Goal: Information Seeking & Learning: Compare options

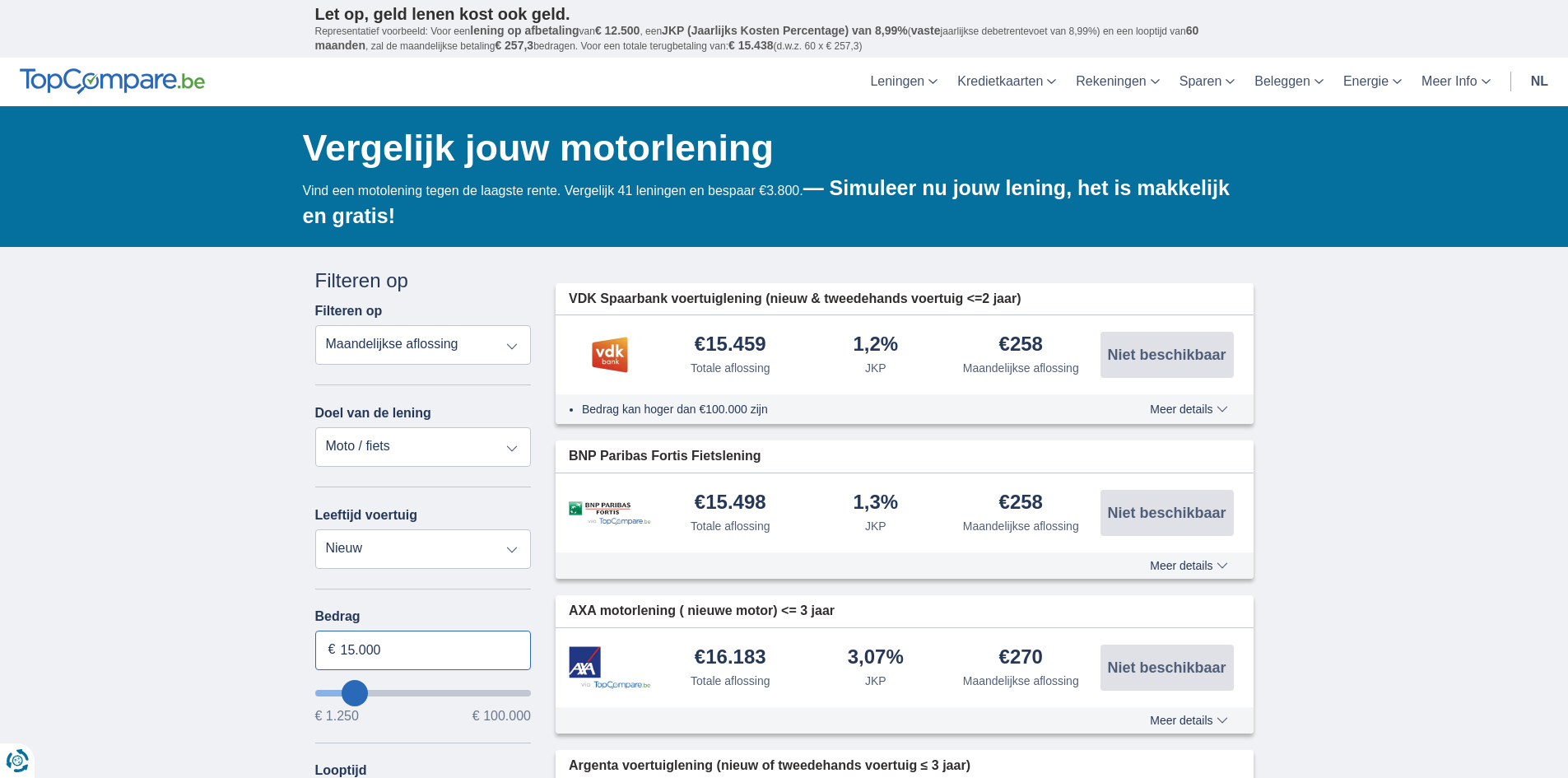
drag, startPoint x: 355, startPoint y: 651, endPoint x: 342, endPoint y: 652, distance: 13.0
click at [342, 652] on input "15.000" at bounding box center [423, 650] width 217 height 40
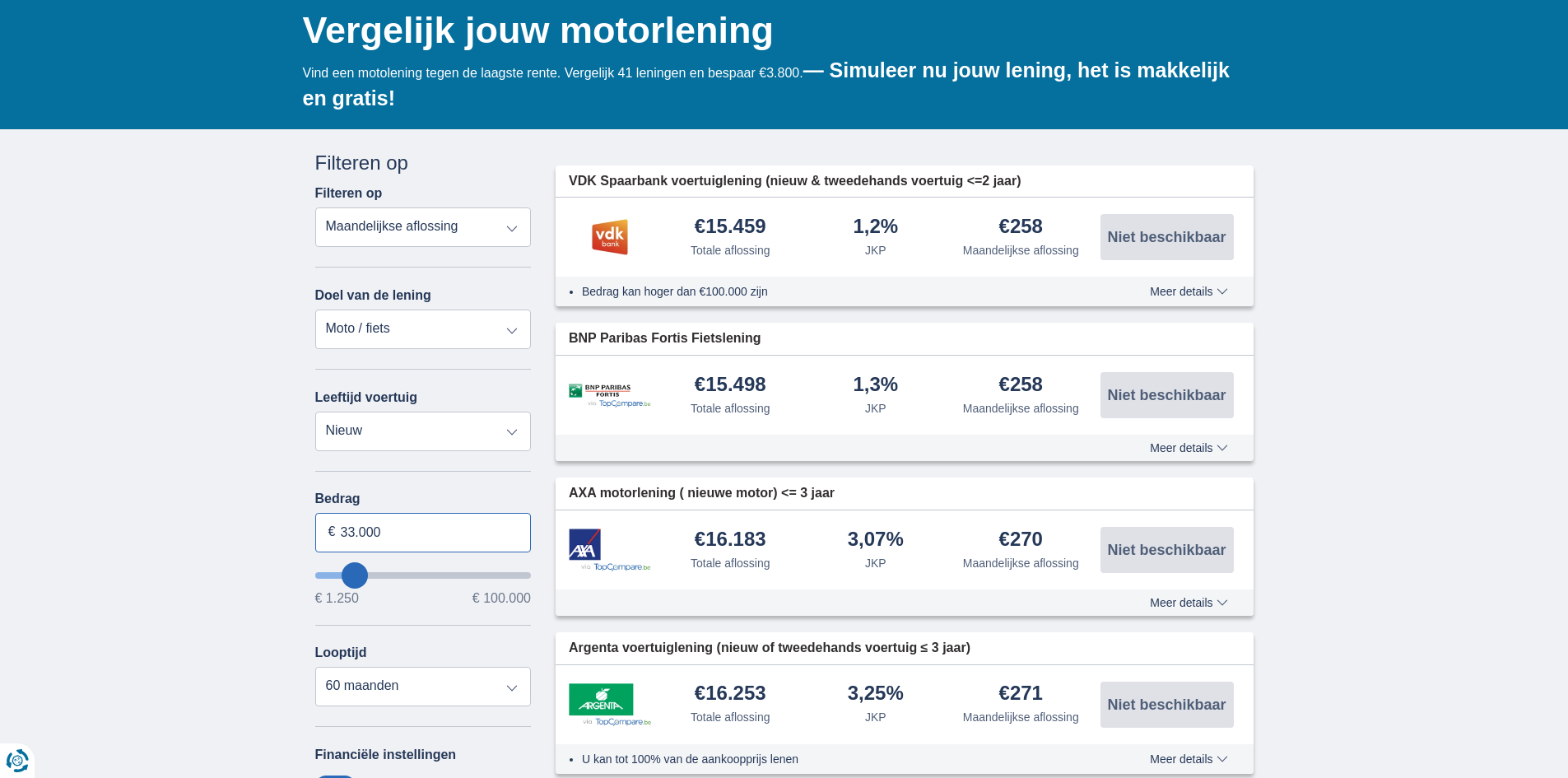
scroll to position [165, 0]
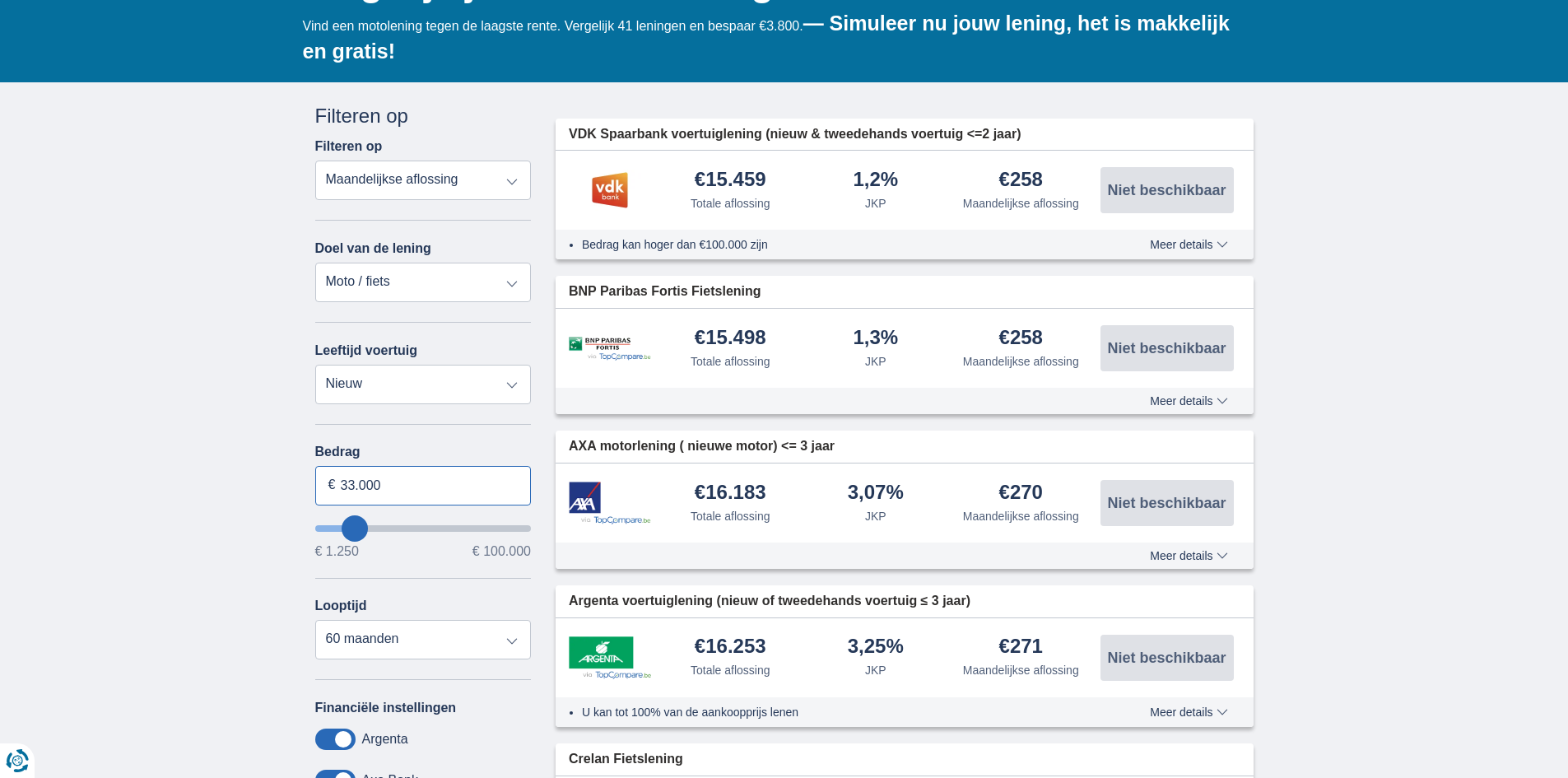
type input "33.000"
type input "33250"
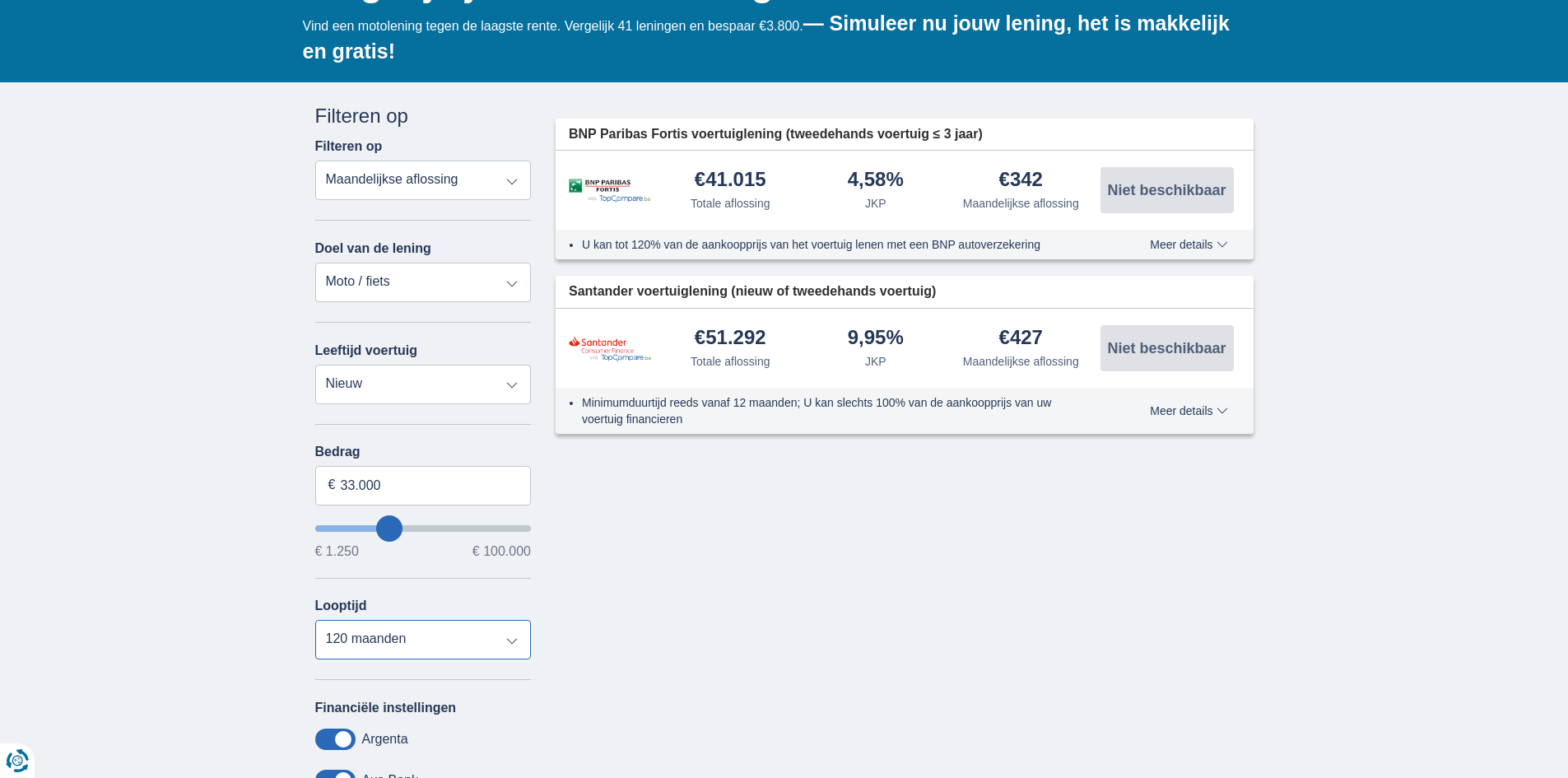
click at [315, 620] on select "12 maanden 18 maanden 24 maanden 30 maanden 36 maanden 42 maanden 48 maanden 60…" at bounding box center [423, 640] width 217 height 40
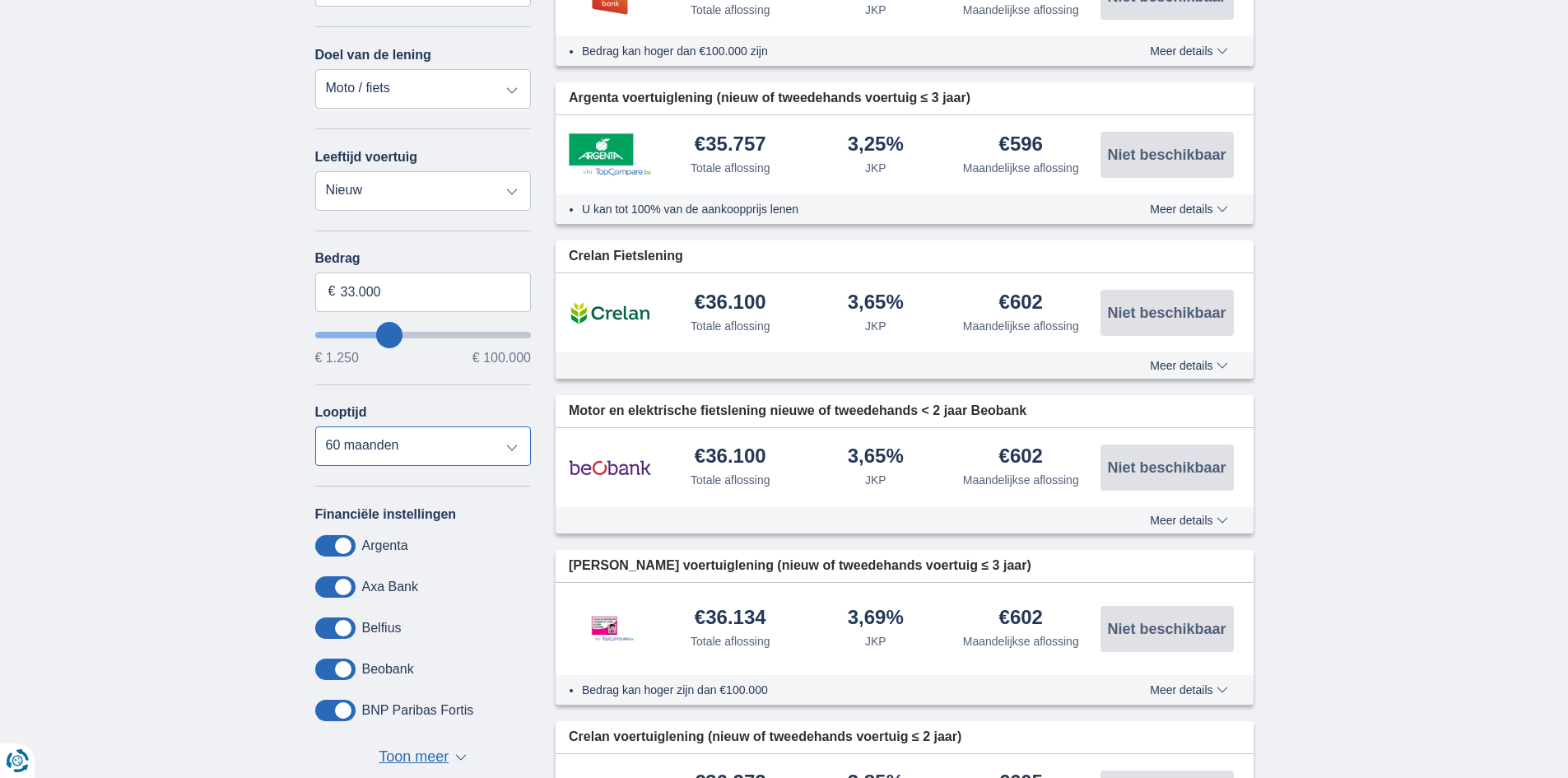
scroll to position [412, 0]
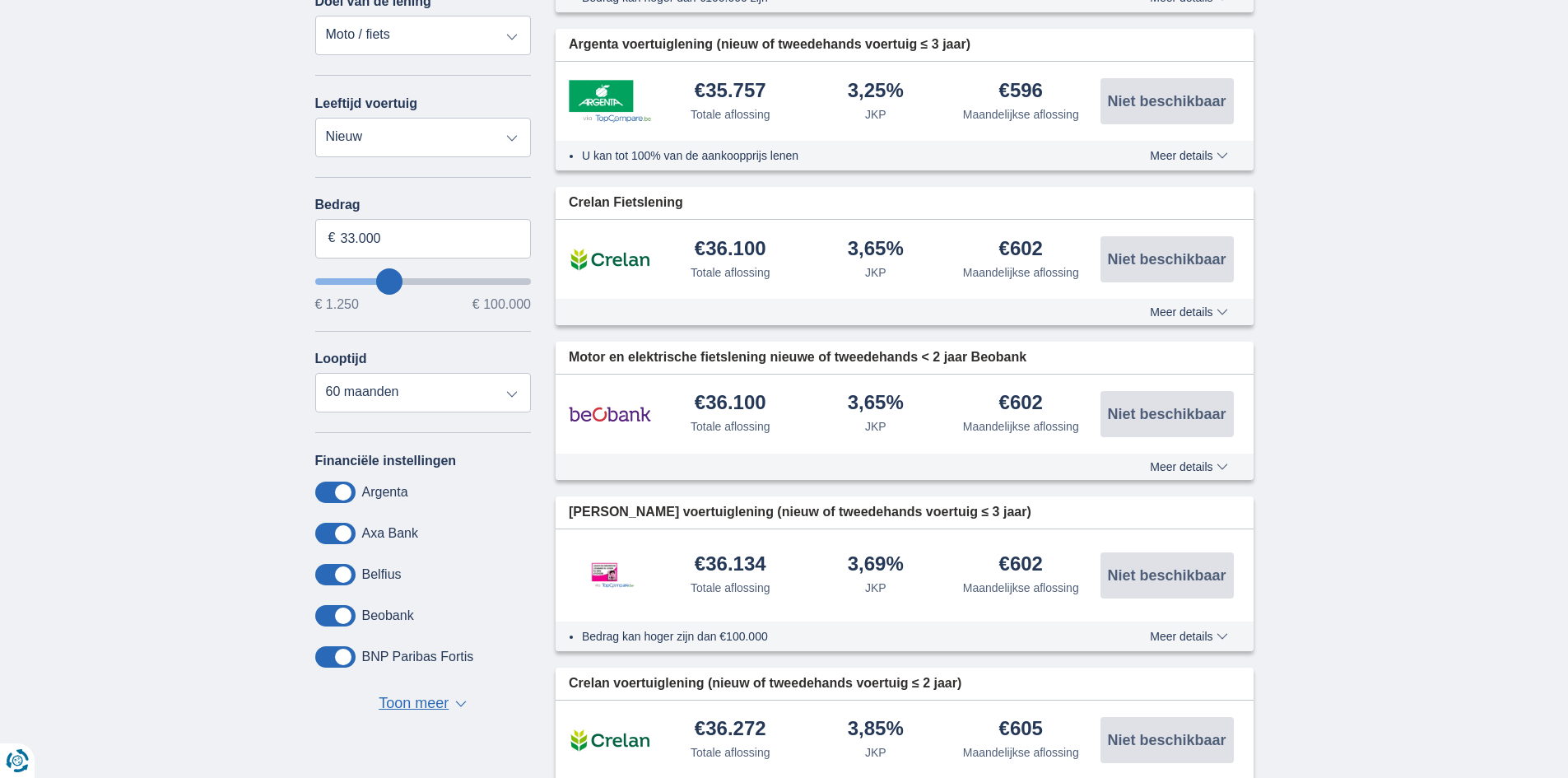
click at [415, 697] on span "Toon meer" at bounding box center [413, 704] width 70 height 21
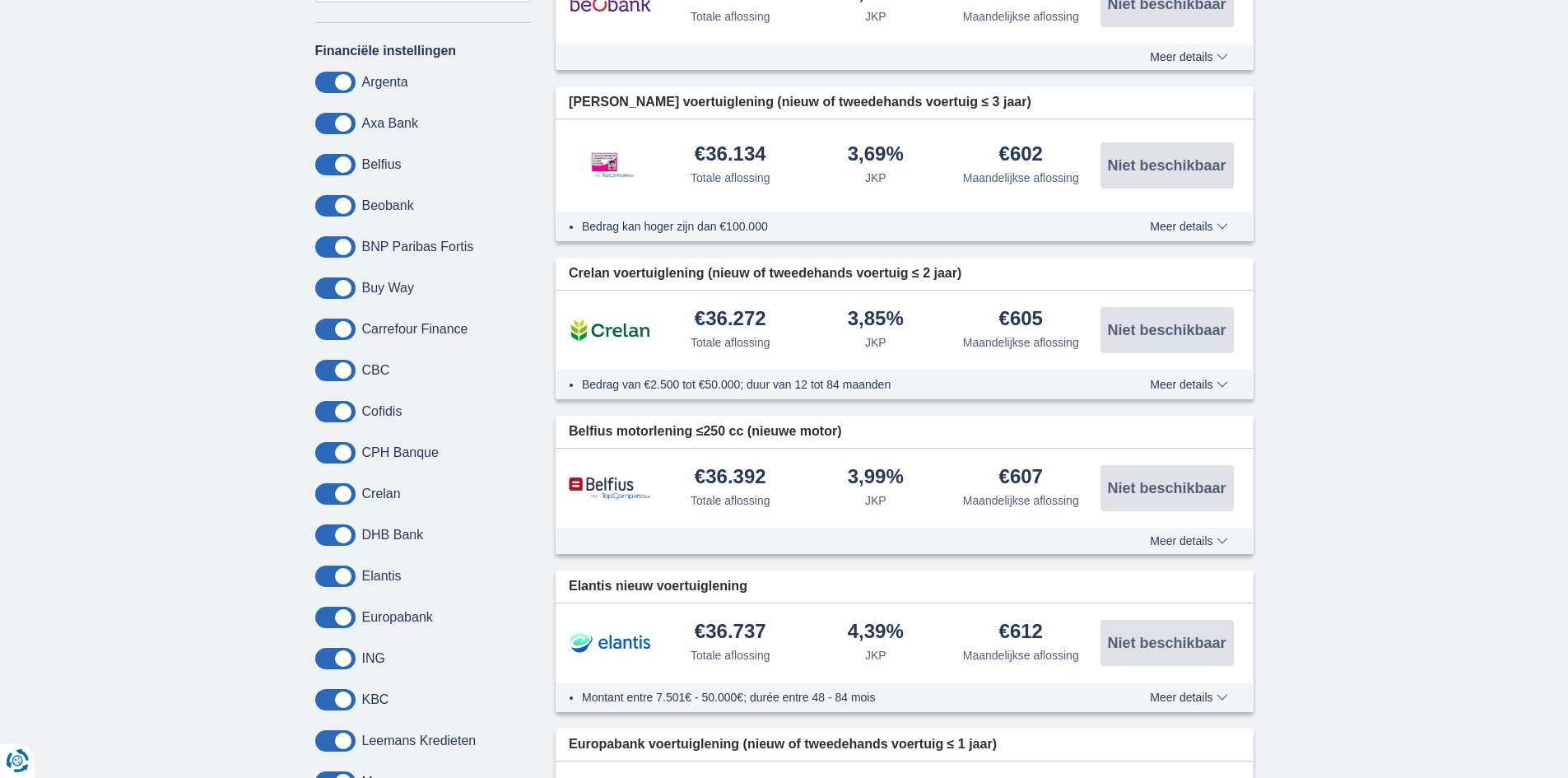
scroll to position [823, 0]
click at [347, 491] on span at bounding box center [335, 492] width 40 height 21
click at [0, 0] on input "checkbox" at bounding box center [0, 0] width 0 height 0
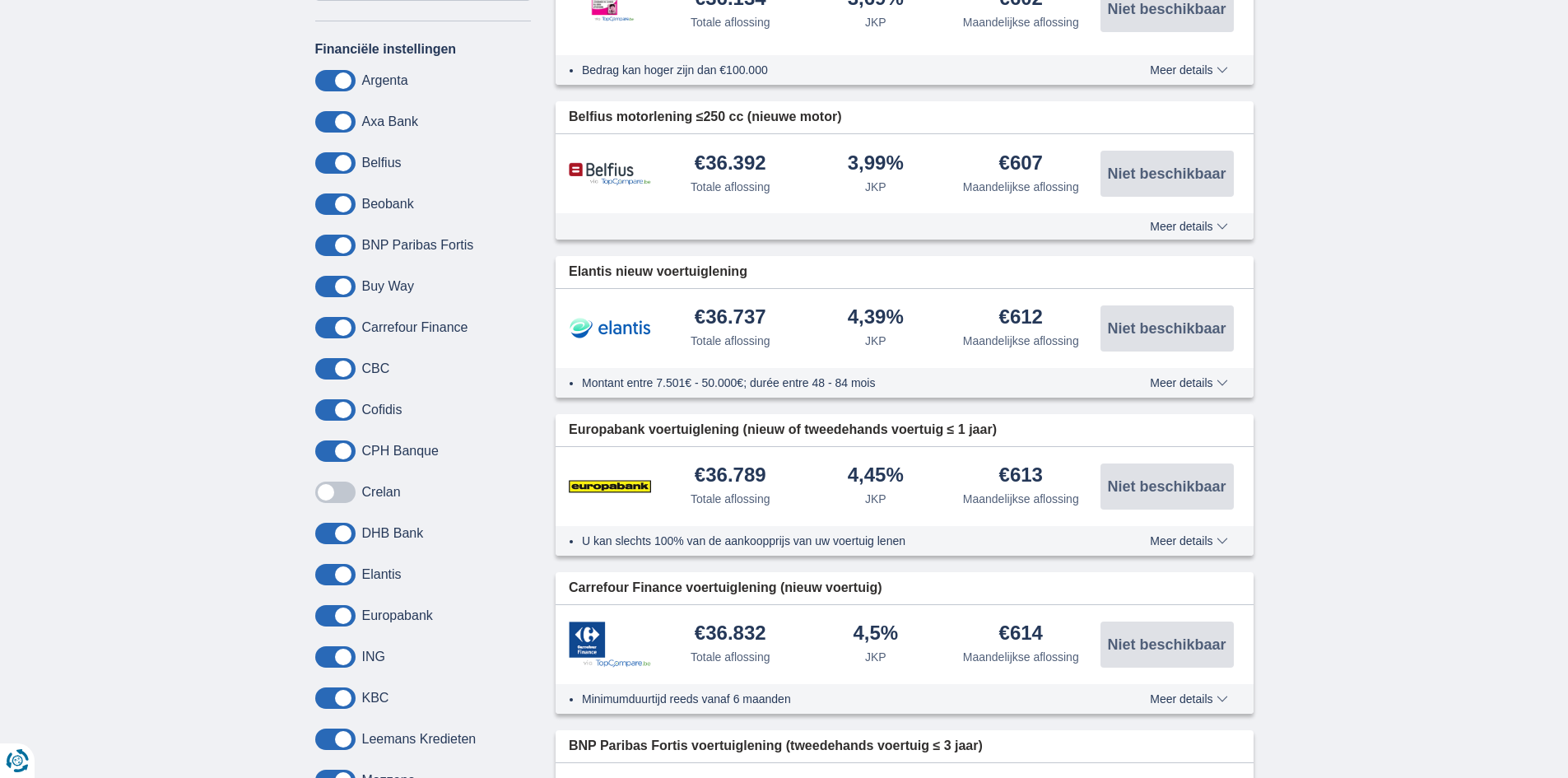
click at [329, 491] on span at bounding box center [335, 492] width 40 height 21
click at [0, 0] on input "checkbox" at bounding box center [0, 0] width 0 height 0
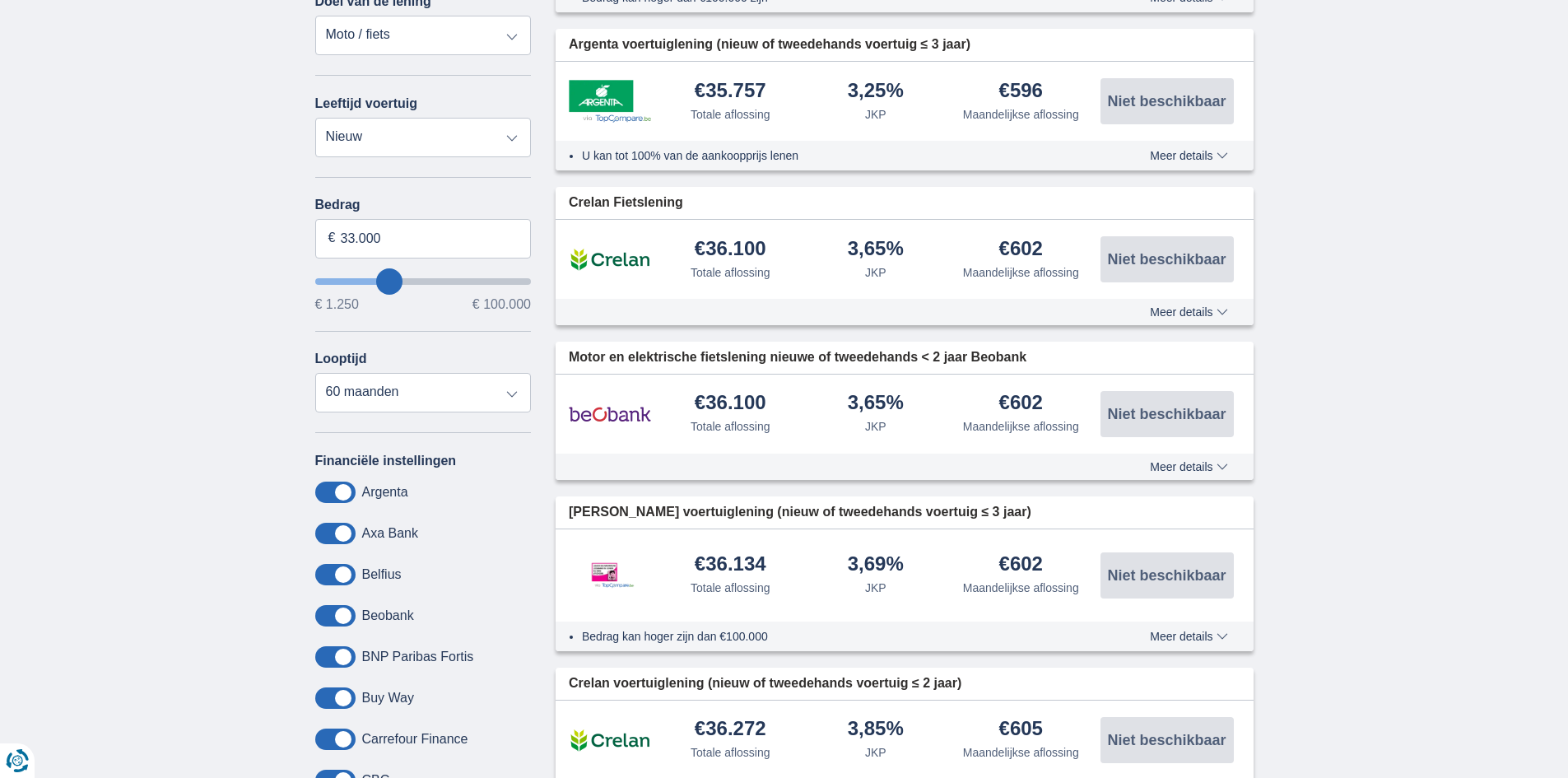
scroll to position [247, 0]
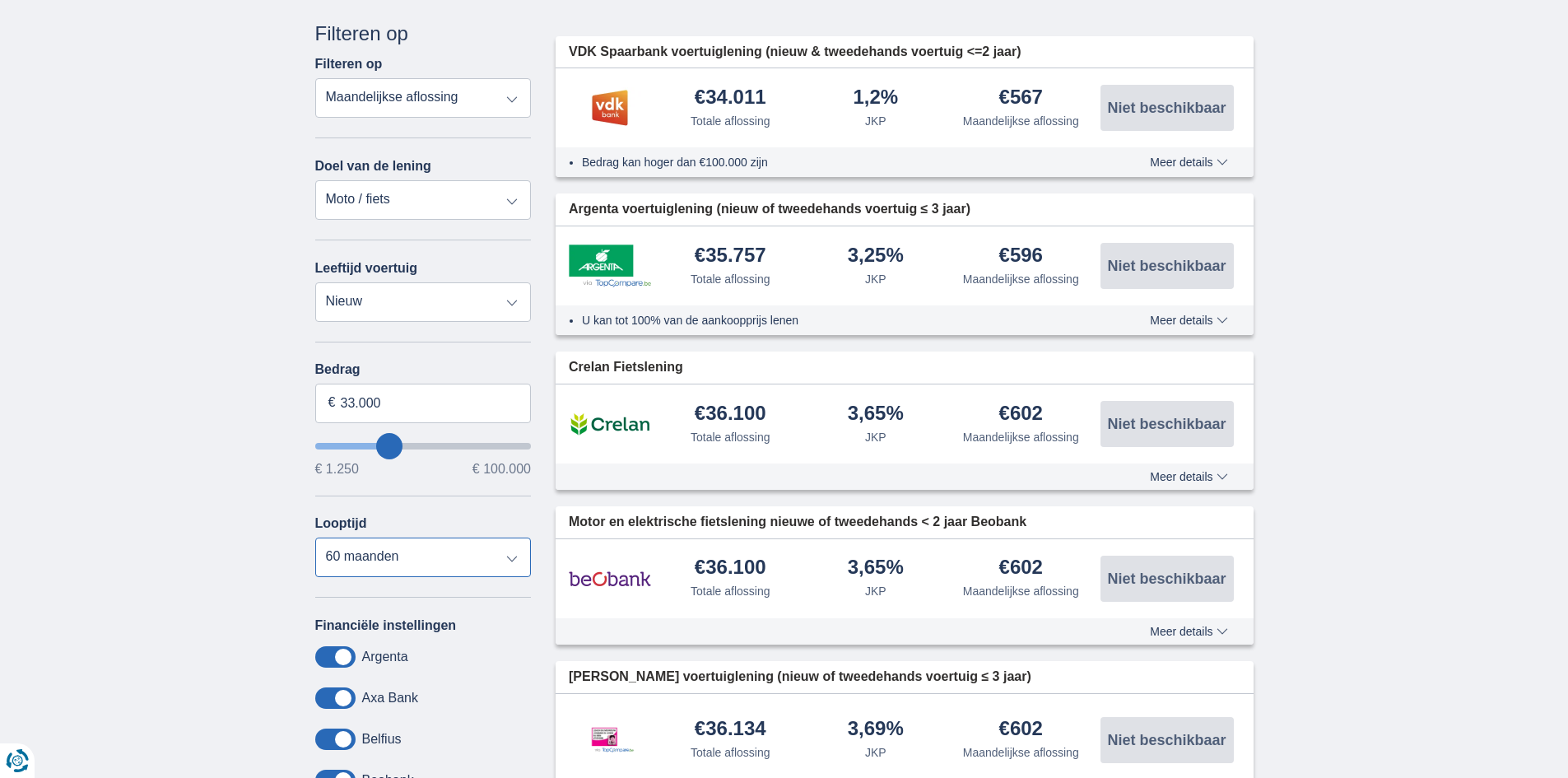
click at [508, 557] on select "12 maanden 18 maanden 24 maanden 30 maanden 36 maanden 42 maanden 48 maanden 60…" at bounding box center [423, 557] width 217 height 40
click at [315, 538] on select "12 maanden 18 maanden 24 maanden 30 maanden 36 maanden 42 maanden 48 maanden 60…" at bounding box center [423, 557] width 217 height 40
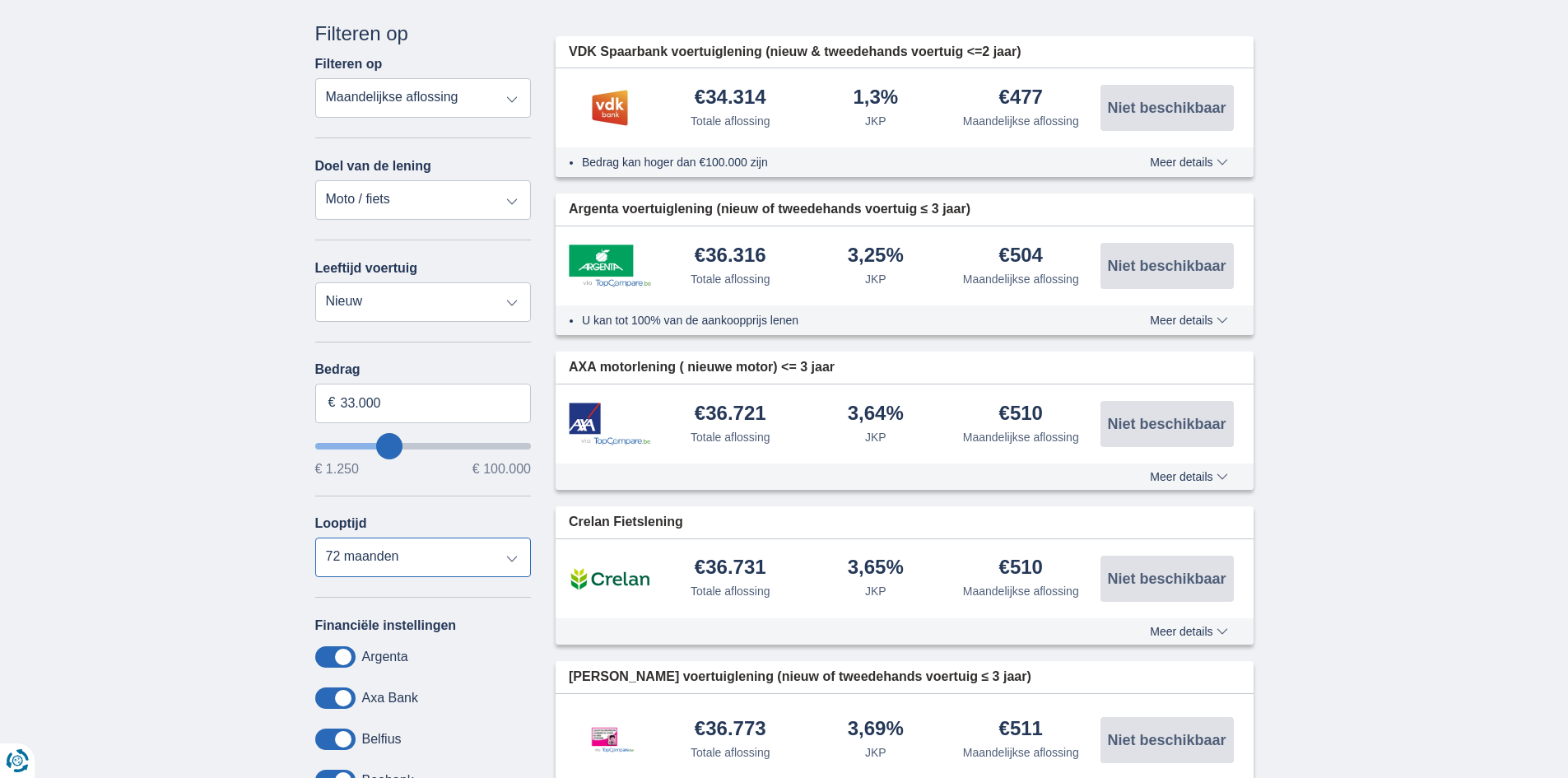
click at [513, 560] on select "12 maanden 18 maanden 24 maanden 30 maanden 36 maanden 42 maanden 48 maanden 60…" at bounding box center [423, 557] width 217 height 40
click at [315, 538] on select "12 maanden 18 maanden 24 maanden 30 maanden 36 maanden 42 maanden 48 maanden 60…" at bounding box center [423, 557] width 217 height 40
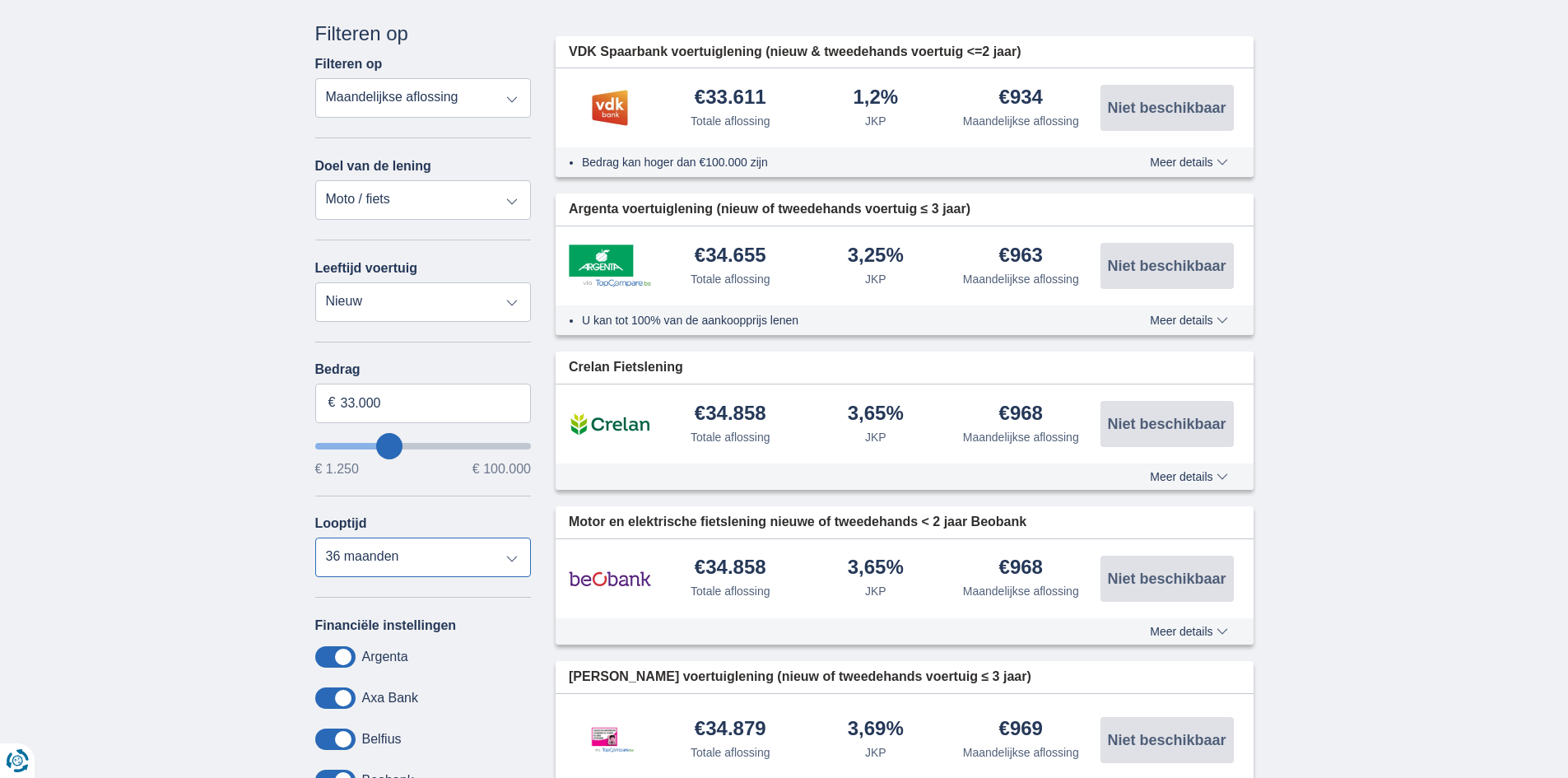
click at [512, 557] on select "12 maanden 18 maanden 24 maanden 30 maanden 36 maanden 42 maanden 48 maanden 60…" at bounding box center [423, 557] width 217 height 40
click at [315, 538] on select "12 maanden 18 maanden 24 maanden 30 maanden 36 maanden 42 maanden 48 maanden 60…" at bounding box center [423, 557] width 217 height 40
click at [512, 561] on select "12 maanden 18 maanden 24 maanden 30 maanden 36 maanden 42 maanden 48 maanden 60…" at bounding box center [423, 557] width 217 height 40
select select "48"
click at [315, 538] on select "12 maanden 18 maanden 24 maanden 30 maanden 36 maanden 42 maanden 48 maanden 60…" at bounding box center [423, 557] width 217 height 40
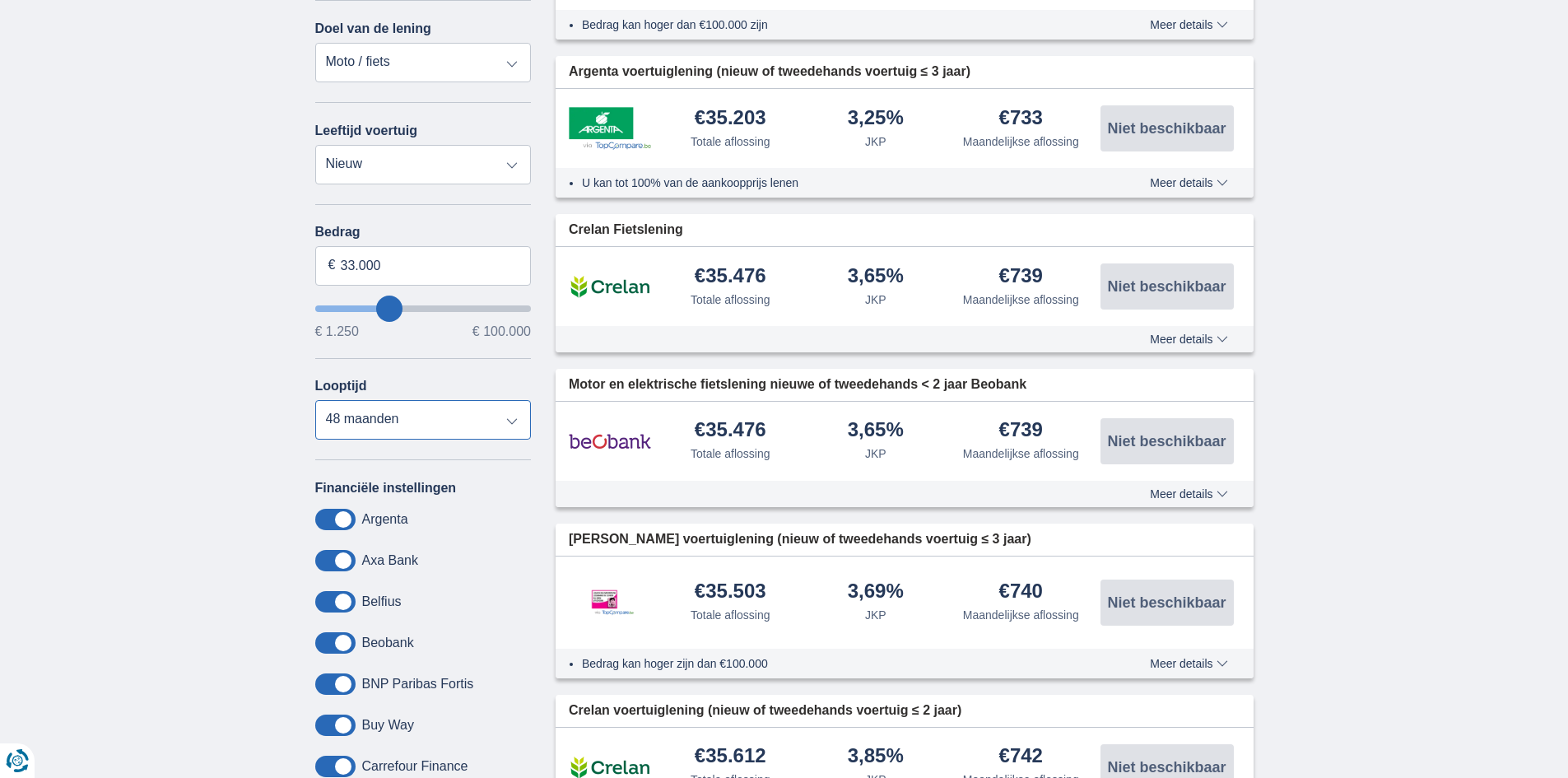
scroll to position [329, 0]
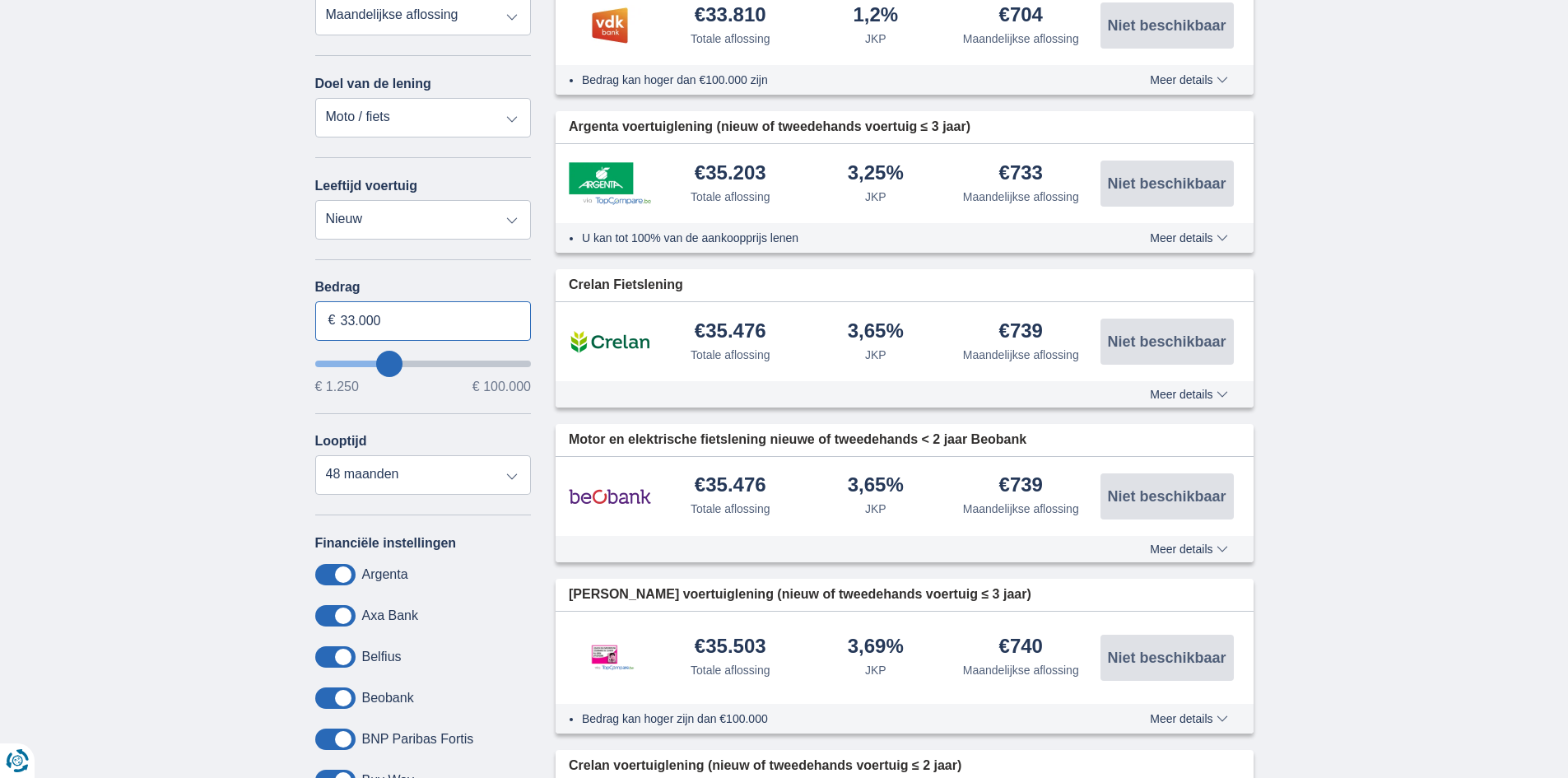
click at [353, 320] on input "33.000" at bounding box center [423, 321] width 217 height 40
type input "30.000"
type input "30250"
select select "120"
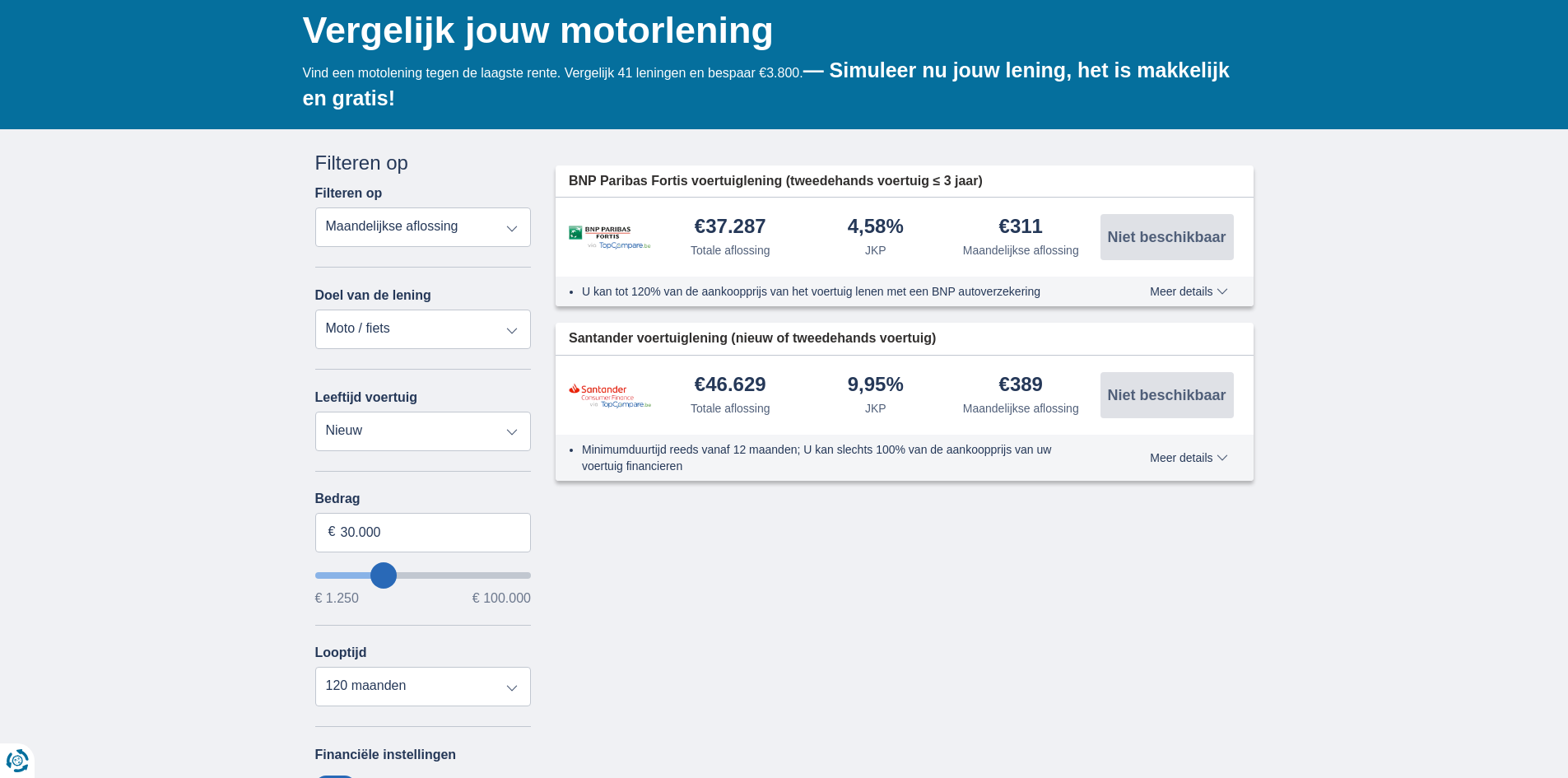
scroll to position [165, 0]
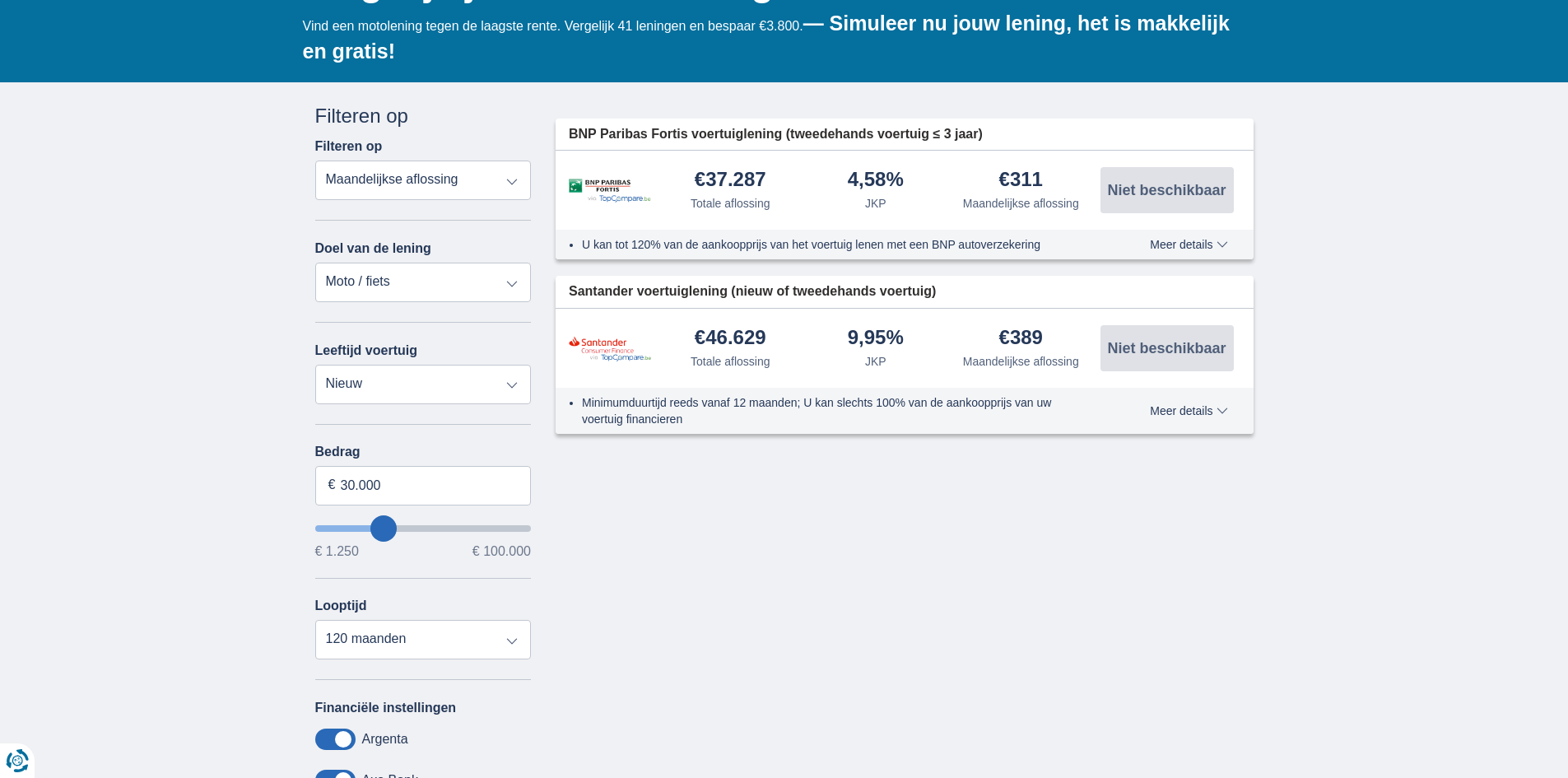
click at [510, 284] on select "Persoonlijke lening Auto Moto / fiets Mobilhome / caravan Renovatie Energie Sch…" at bounding box center [423, 282] width 217 height 40
click at [354, 486] on input "30.000" at bounding box center [423, 486] width 217 height 40
click at [399, 487] on input "33.000" at bounding box center [423, 486] width 217 height 40
type input "33.000"
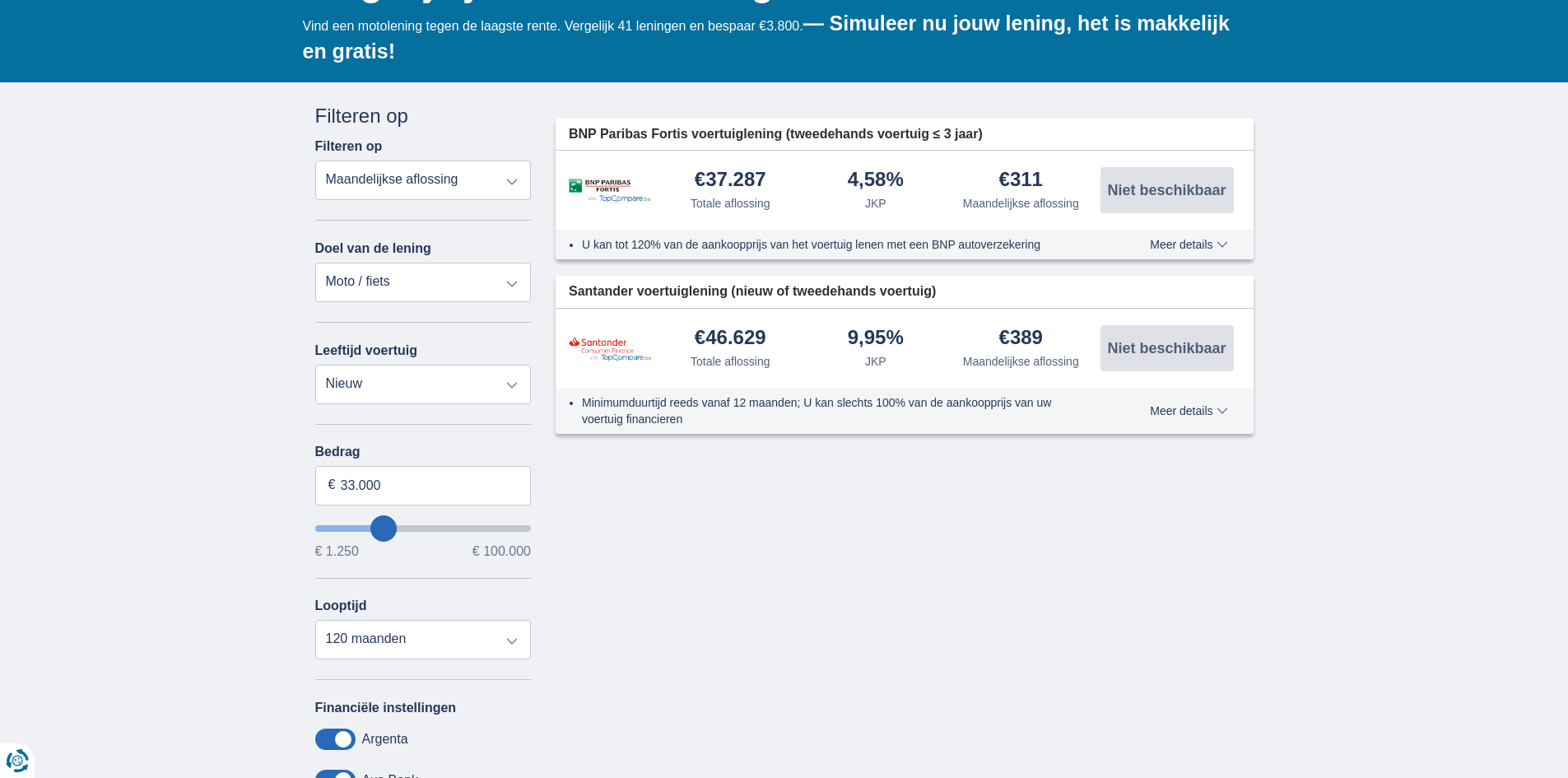
type input "33250"
click at [507, 643] on select "12 maanden 18 maanden 24 maanden 30 maanden 36 maanden 42 maanden 48 maanden 60…" at bounding box center [423, 640] width 217 height 40
select select "60"
click at [315, 620] on select "12 maanden 18 maanden 24 maanden 30 maanden 36 maanden 42 maanden 48 maanden 60…" at bounding box center [423, 640] width 217 height 40
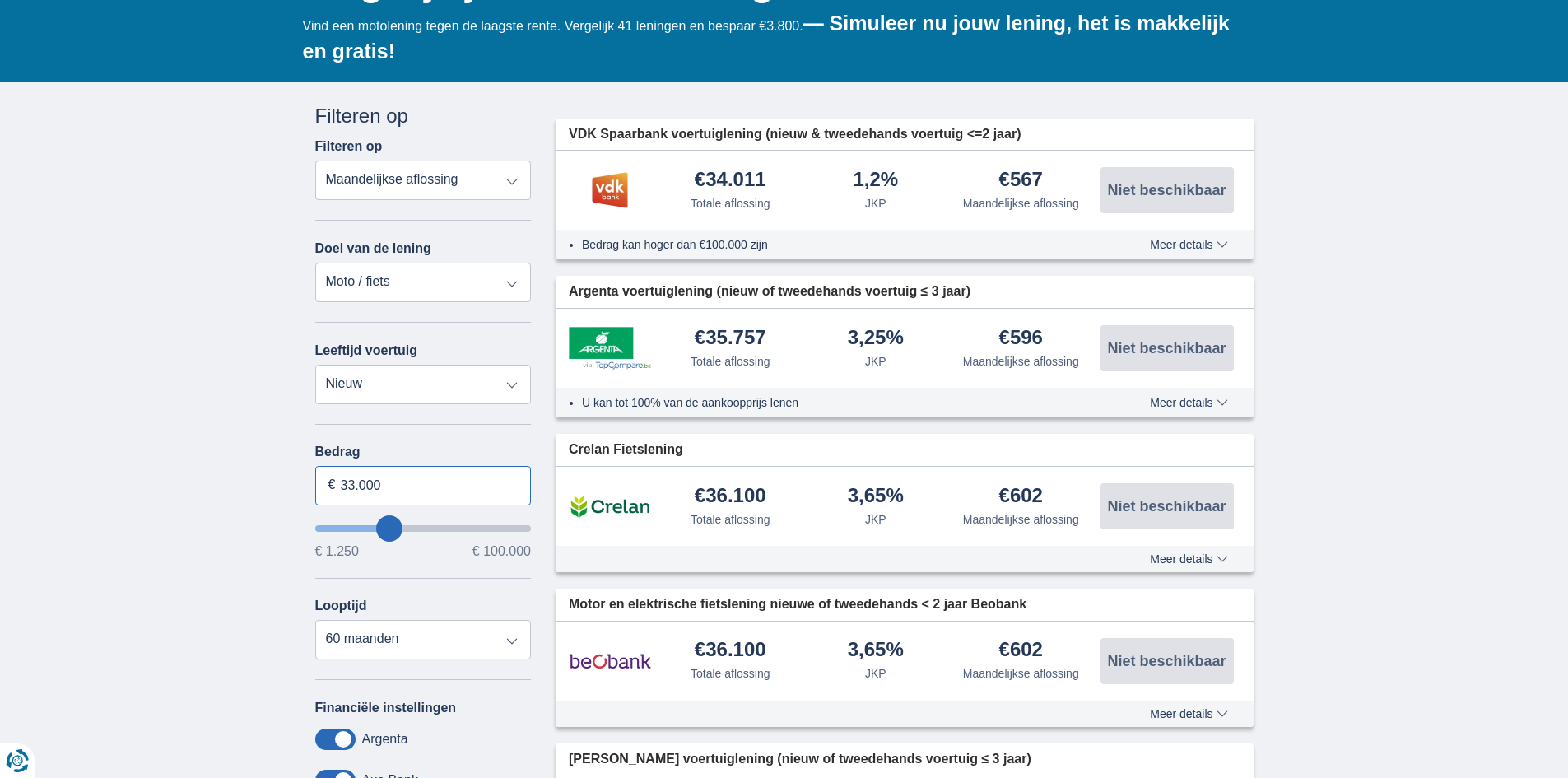
click at [353, 487] on input "33.000" at bounding box center [423, 486] width 217 height 40
type input "30.000"
type input "30250"
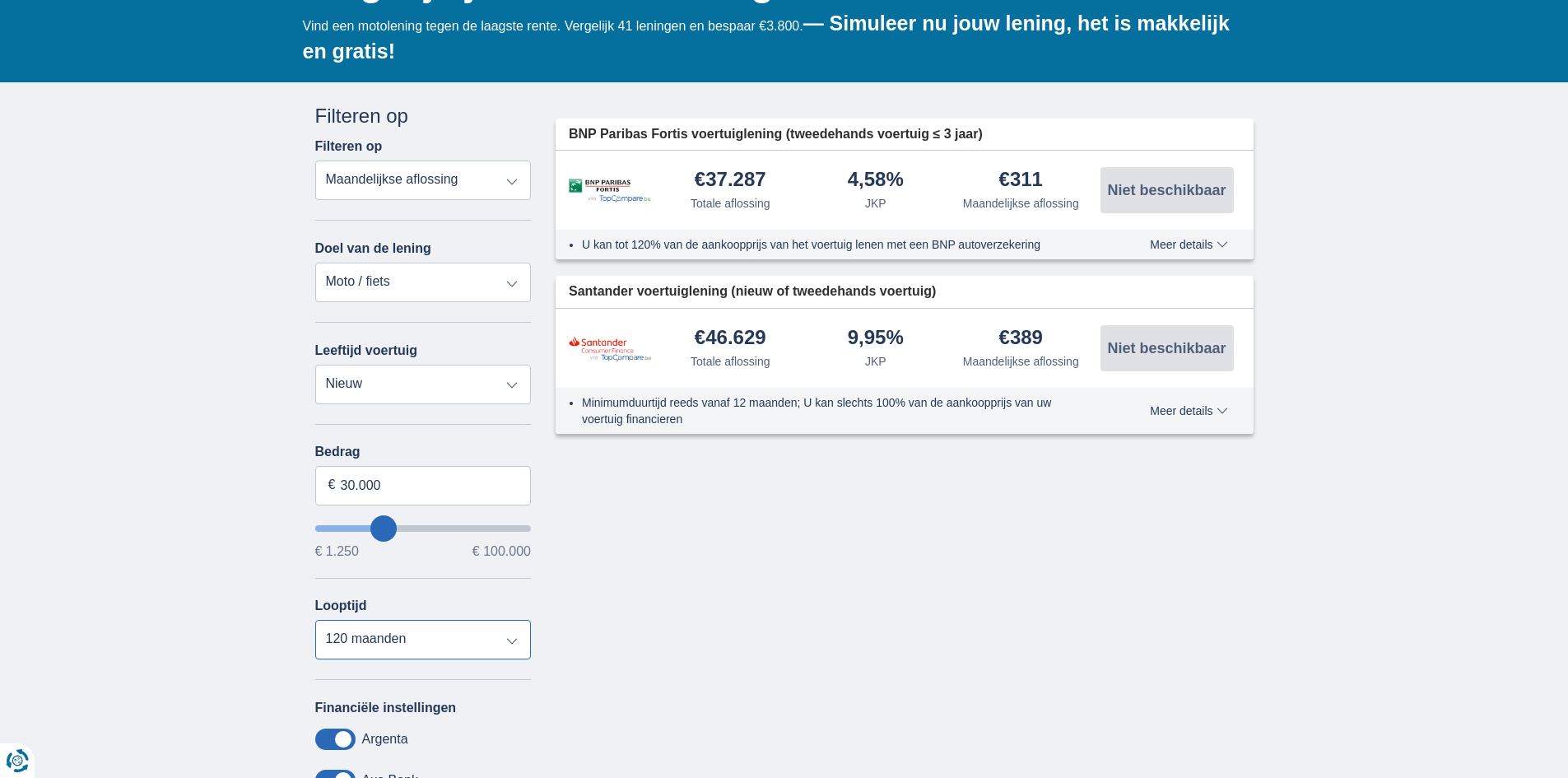
click at [512, 641] on select "12 maanden 18 maanden 24 maanden 30 maanden 36 maanden 42 maanden 48 maanden 60…" at bounding box center [423, 640] width 217 height 40
select select "60"
click at [315, 620] on select "12 maanden 18 maanden 24 maanden 30 maanden 36 maanden 42 maanden 48 maanden 60…" at bounding box center [423, 640] width 217 height 40
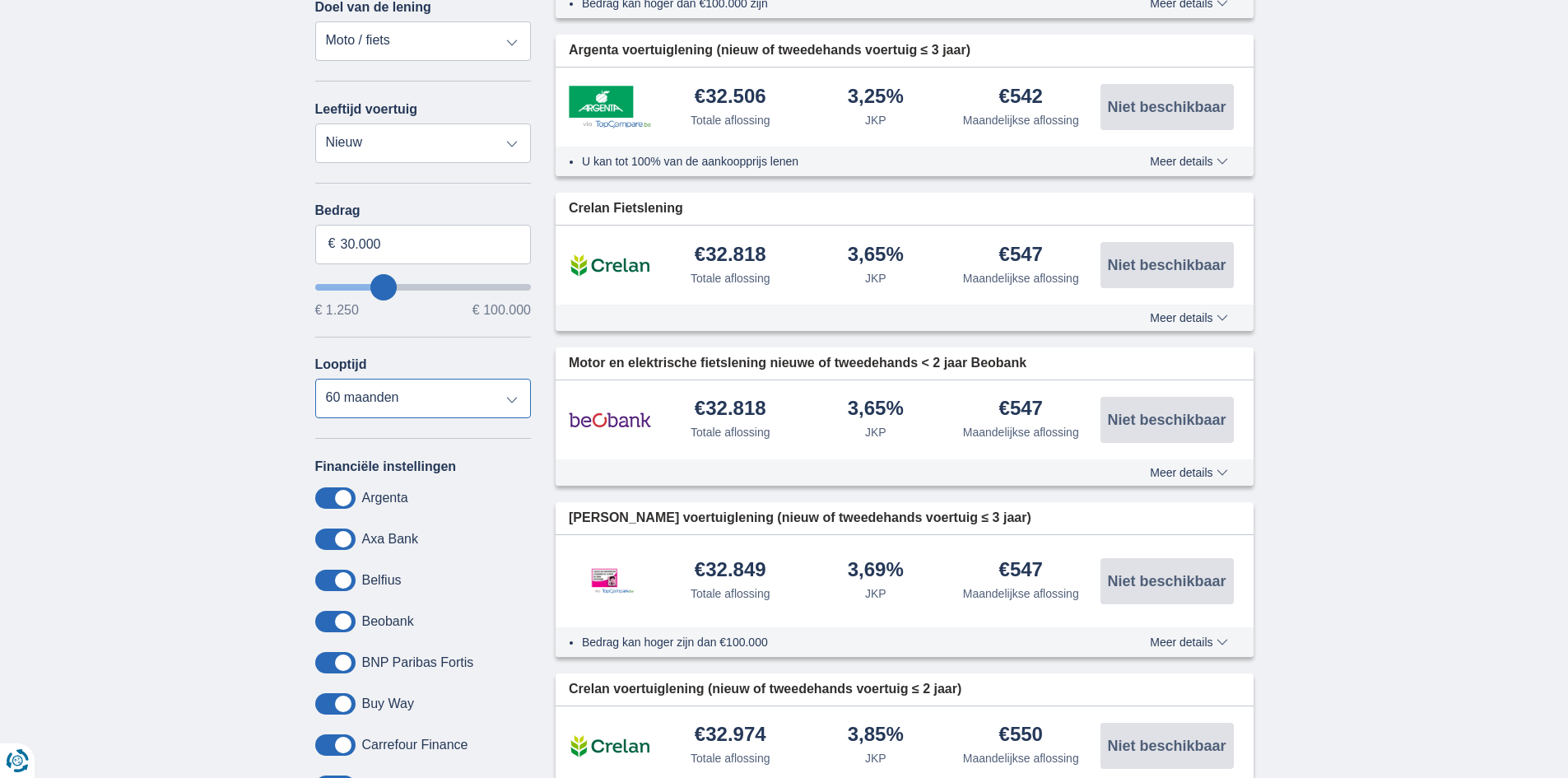
scroll to position [494, 0]
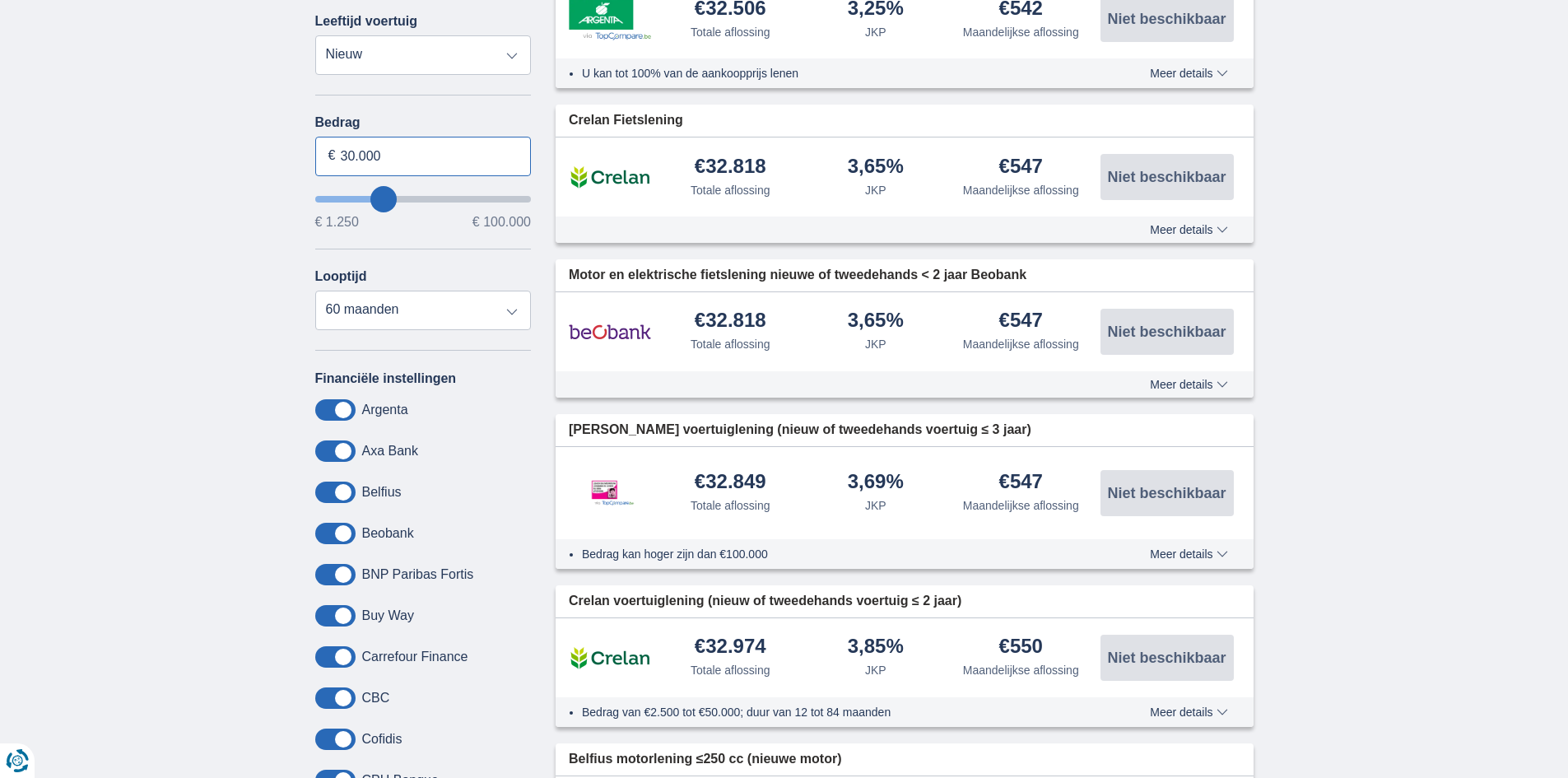
click at [352, 155] on input "30.000" at bounding box center [423, 156] width 217 height 40
type input "28.000"
type input "28250"
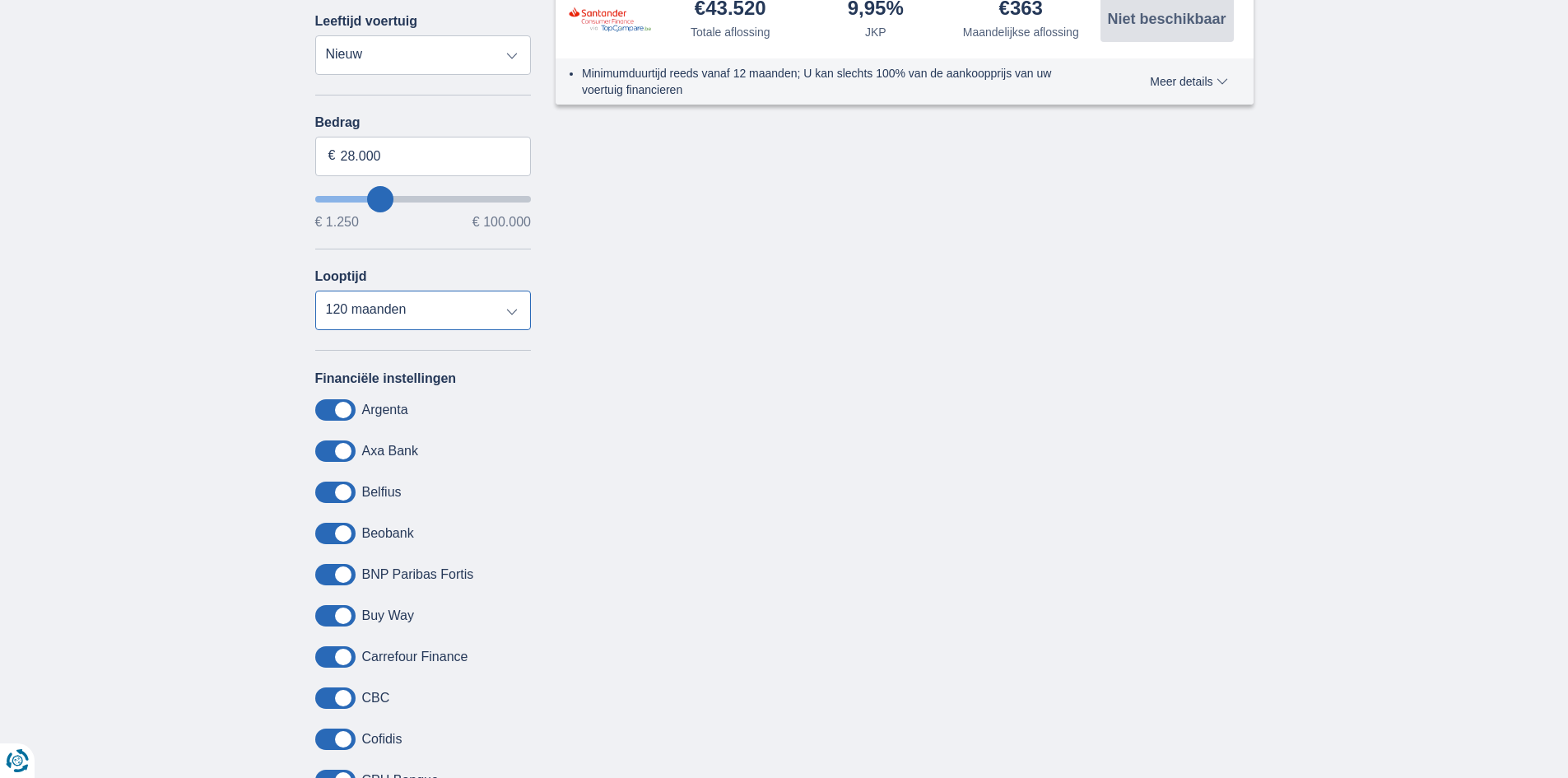
click at [507, 314] on select "12 maanden 18 maanden 24 maanden 30 maanden 36 maanden 42 maanden 48 maanden 60…" at bounding box center [423, 310] width 217 height 40
select select "60"
click at [315, 291] on select "12 maanden 18 maanden 24 maanden 30 maanden 36 maanden 42 maanden 48 maanden 60…" at bounding box center [423, 310] width 217 height 40
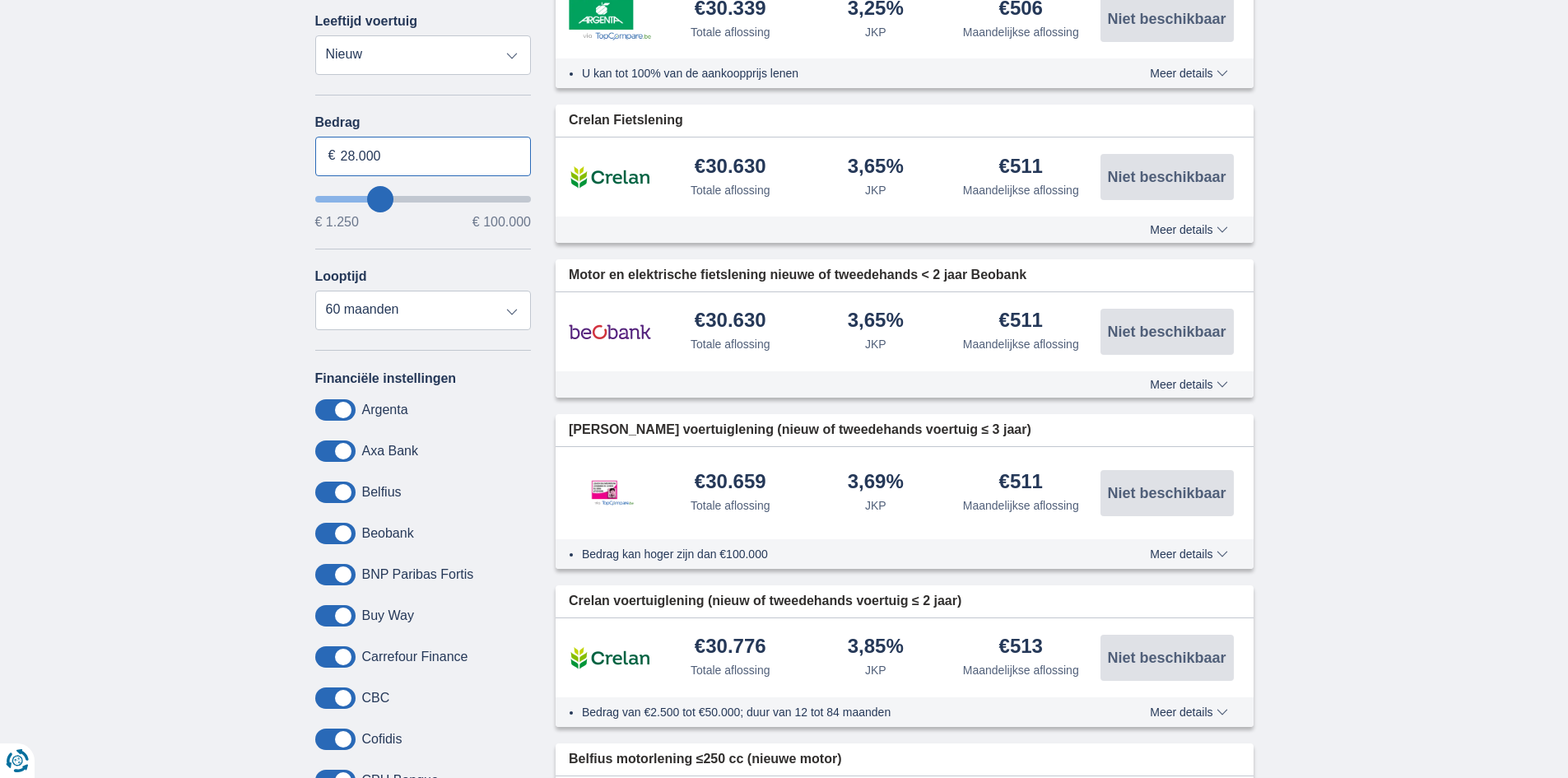
click at [352, 156] on input "28.000" at bounding box center [423, 156] width 217 height 40
type input "50.000"
type input "50250"
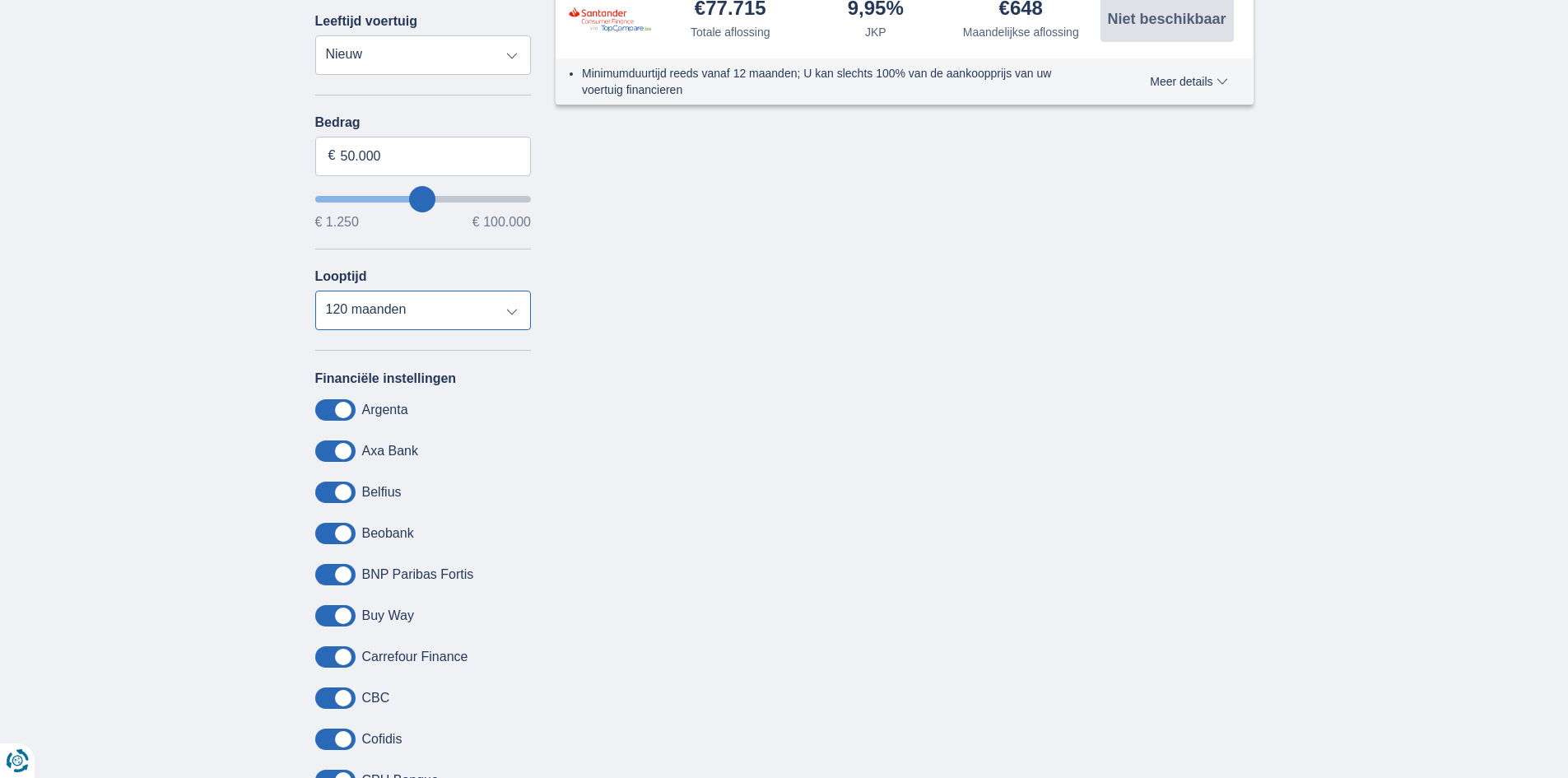
click at [510, 311] on select "12 maanden 18 maanden 24 maanden 30 maanden 36 maanden 42 maanden 48 maanden 60…" at bounding box center [423, 310] width 217 height 40
select select "60"
click at [315, 291] on select "12 maanden 18 maanden 24 maanden 30 maanden 36 maanden 42 maanden 48 maanden 60…" at bounding box center [423, 310] width 217 height 40
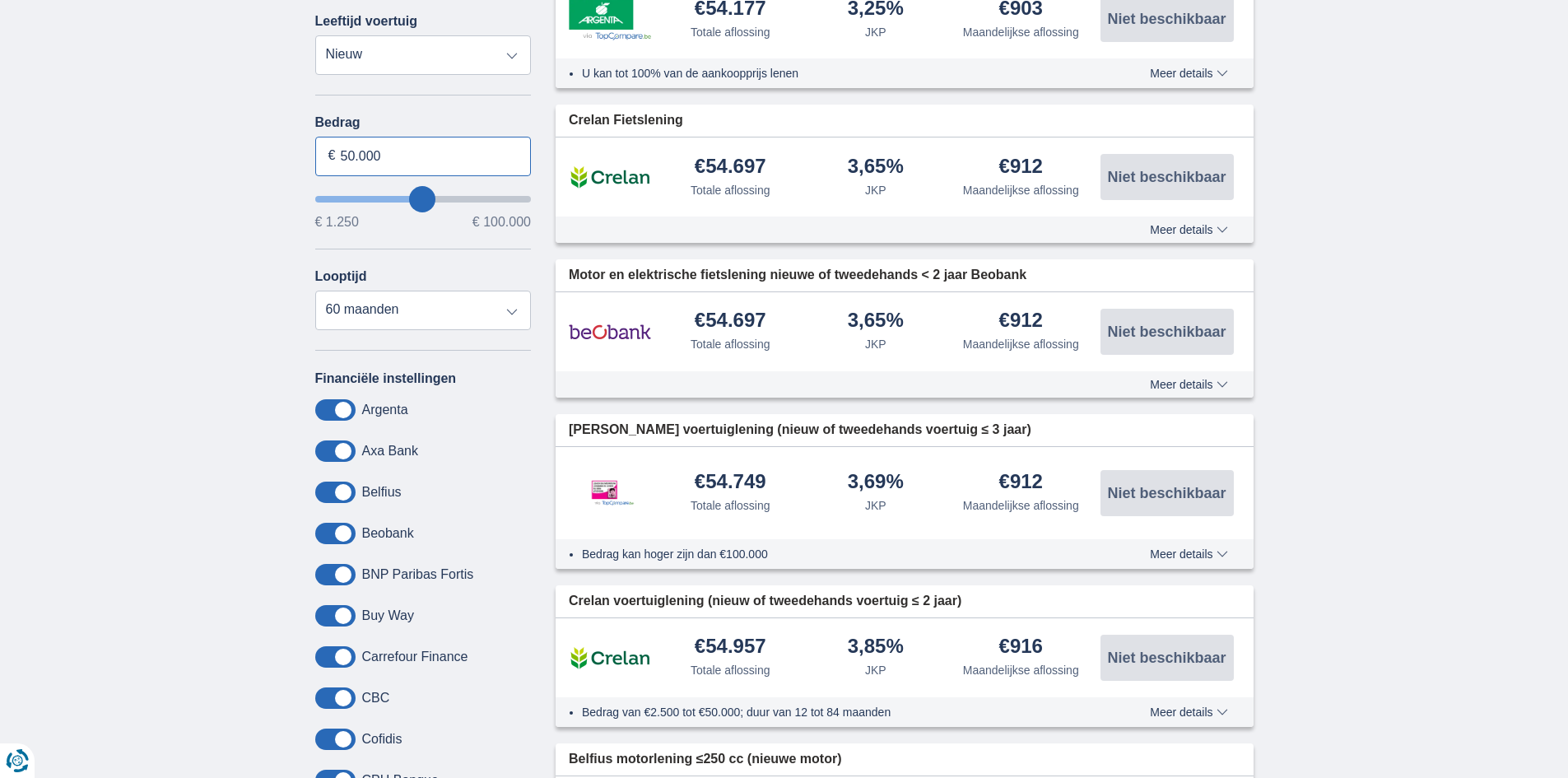
drag, startPoint x: 353, startPoint y: 156, endPoint x: 341, endPoint y: 156, distance: 12.0
click at [341, 156] on input "50.000" at bounding box center [423, 156] width 217 height 40
type input "30.000"
type input "30250"
click at [188, 261] on div "× widget.non-eligible-application.title widget.non-eligible-application.text no…" at bounding box center [784, 739] width 1568 height 1973
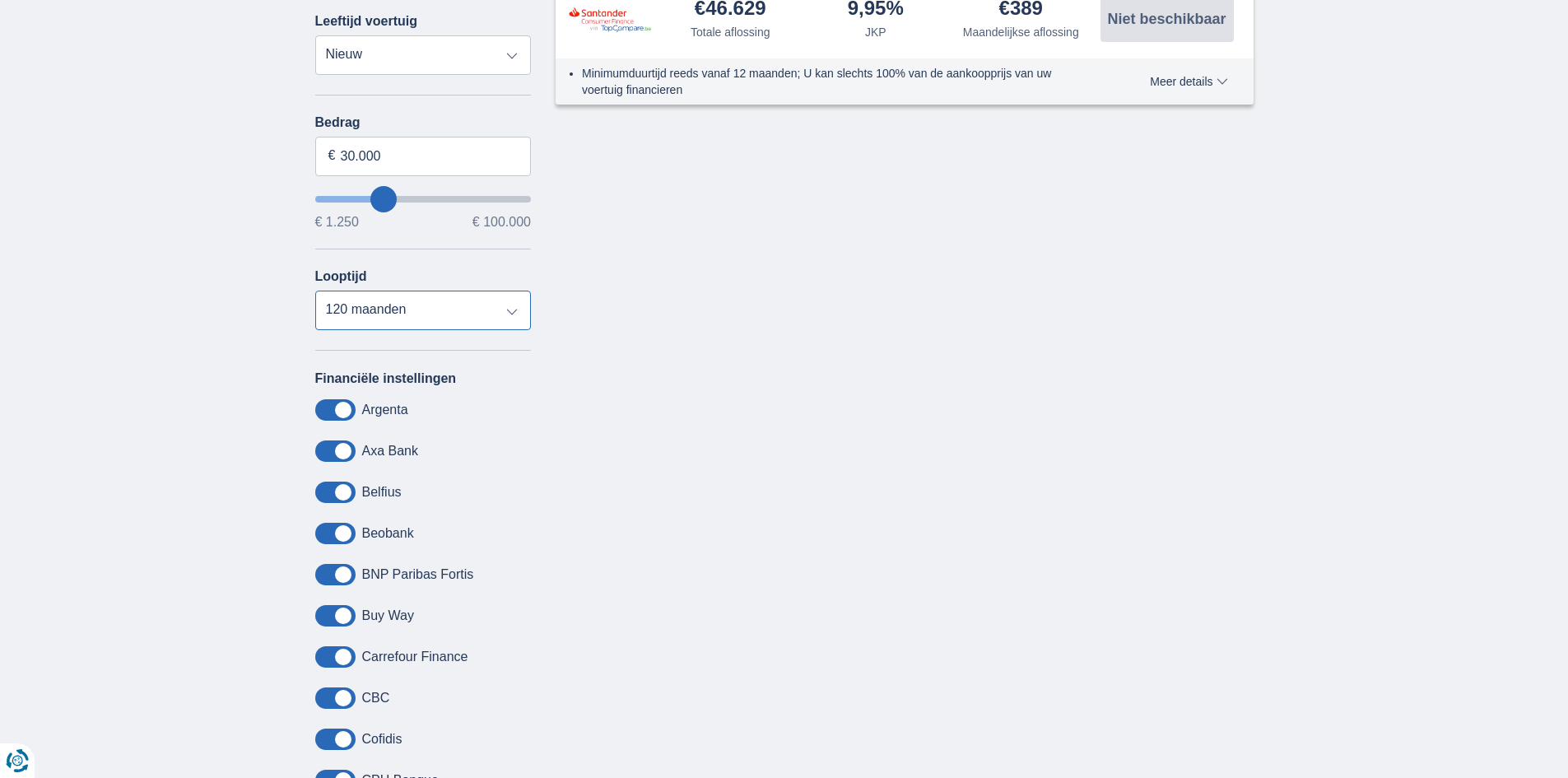
drag, startPoint x: 512, startPoint y: 316, endPoint x: 497, endPoint y: 315, distance: 15.0
click at [512, 316] on select "12 maanden 18 maanden 24 maanden 30 maanden 36 maanden 42 maanden 48 maanden 60…" at bounding box center [423, 310] width 217 height 40
select select "60"
click at [315, 291] on select "12 maanden 18 maanden 24 maanden 30 maanden 36 maanden 42 maanden 48 maanden 60…" at bounding box center [423, 310] width 217 height 40
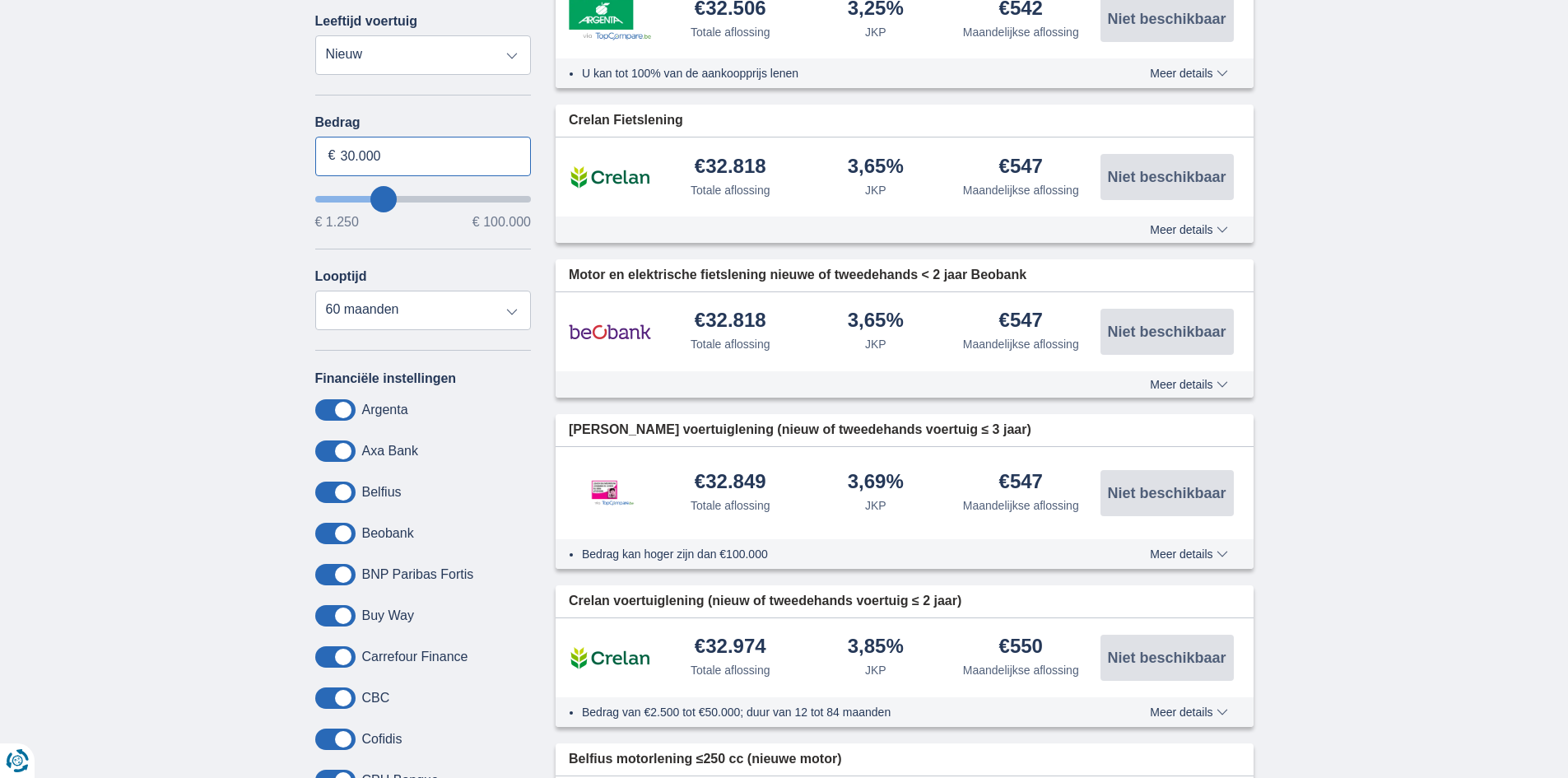
click at [352, 155] on input "30.000" at bounding box center [423, 156] width 217 height 40
type input "33.000"
type input "33250"
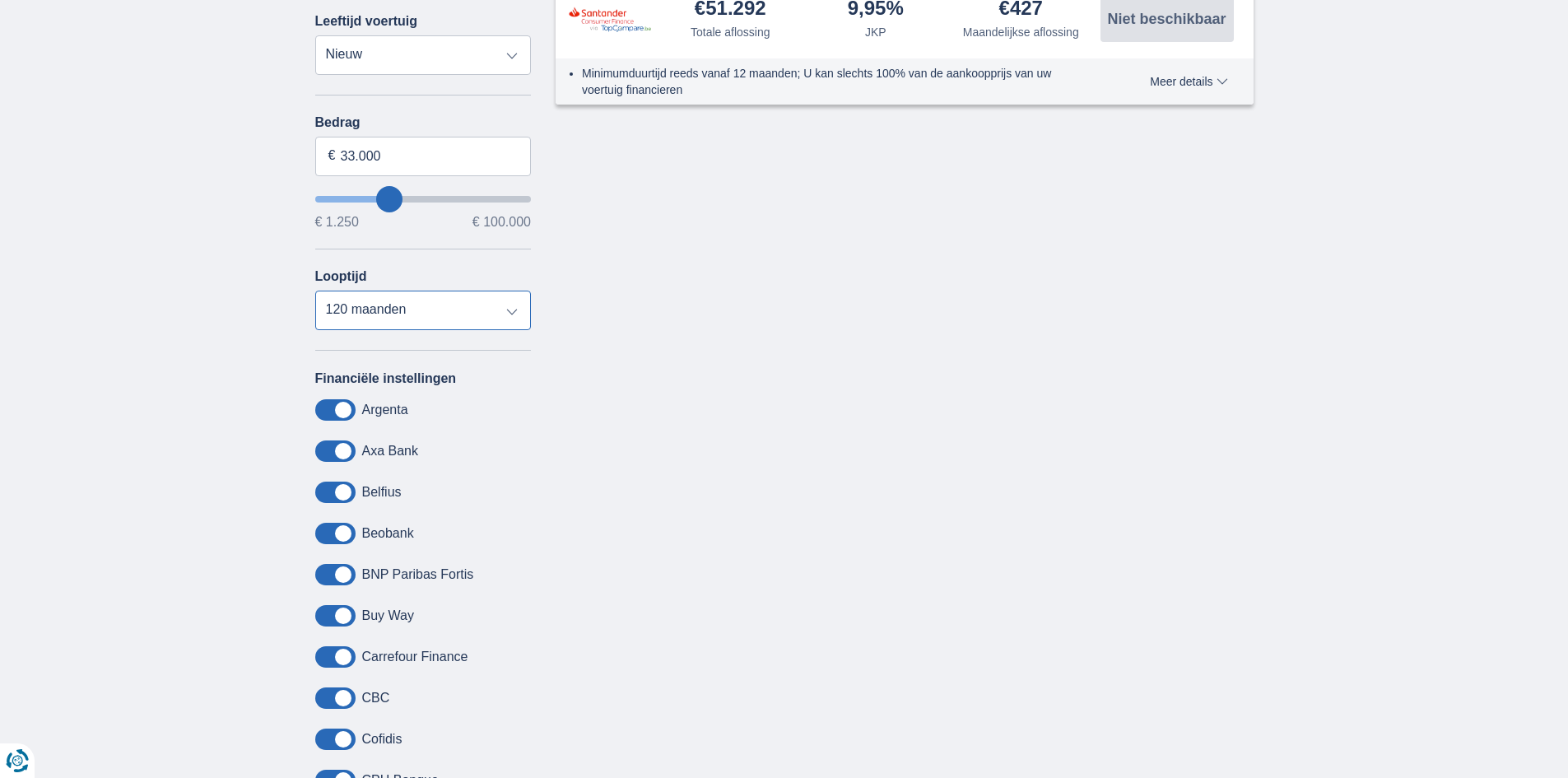
click at [479, 310] on select "12 maanden 18 maanden 24 maanden 30 maanden 36 maanden 42 maanden 48 maanden 60…" at bounding box center [423, 310] width 217 height 40
select select "60"
click at [315, 291] on select "12 maanden 18 maanden 24 maanden 30 maanden 36 maanden 42 maanden 48 maanden 60…" at bounding box center [423, 310] width 217 height 40
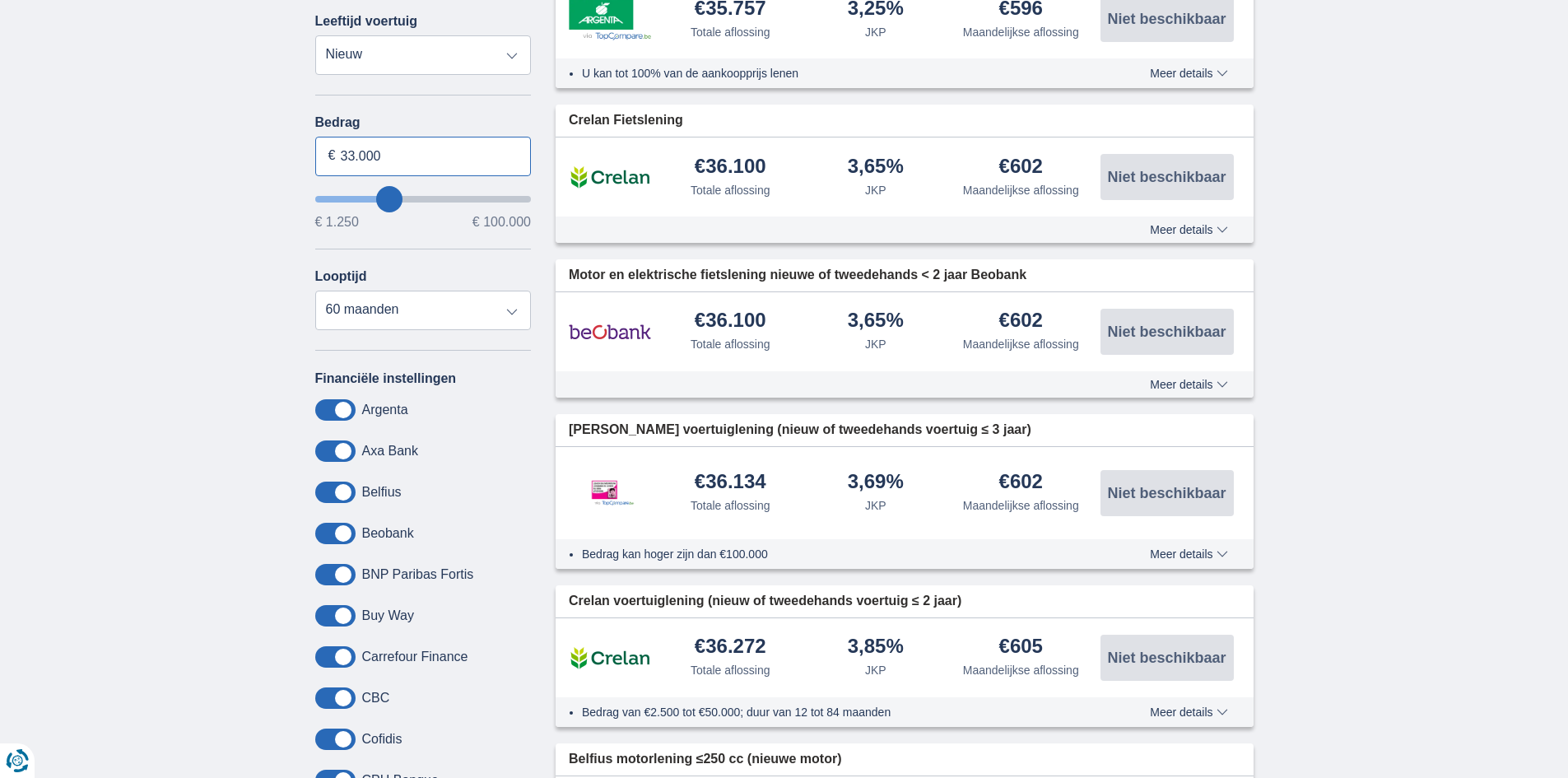
click at [352, 154] on input "33.000" at bounding box center [423, 156] width 217 height 40
type input "30.000"
type input "30250"
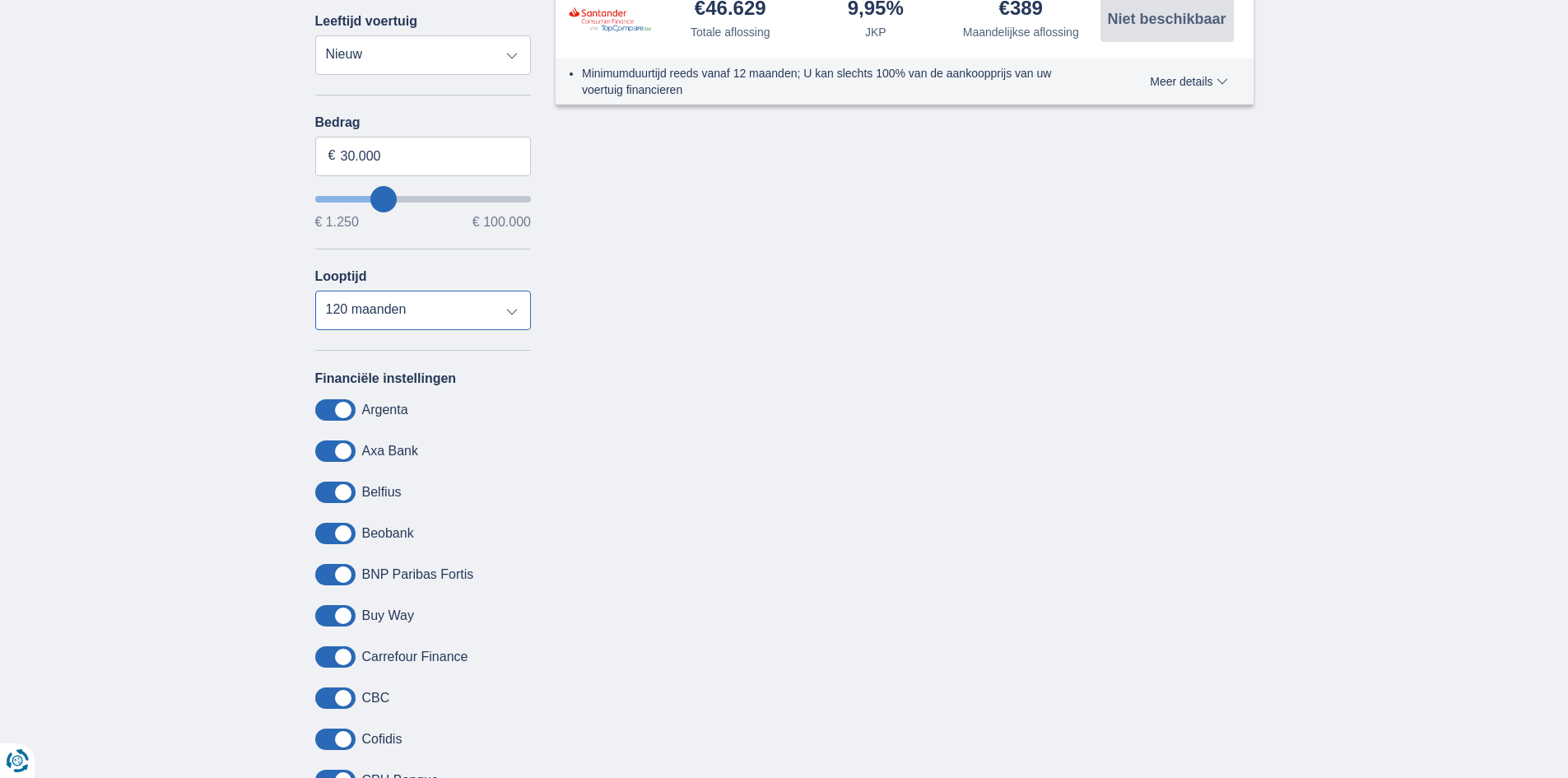
drag, startPoint x: 509, startPoint y: 315, endPoint x: 498, endPoint y: 326, distance: 15.6
click at [509, 315] on select "12 maanden 18 maanden 24 maanden 30 maanden 36 maanden 42 maanden 48 maanden 60…" at bounding box center [423, 310] width 217 height 40
select select "60"
click at [315, 291] on select "12 maanden 18 maanden 24 maanden 30 maanden 36 maanden 42 maanden 48 maanden 60…" at bounding box center [423, 310] width 217 height 40
